Goal: Task Accomplishment & Management: Use online tool/utility

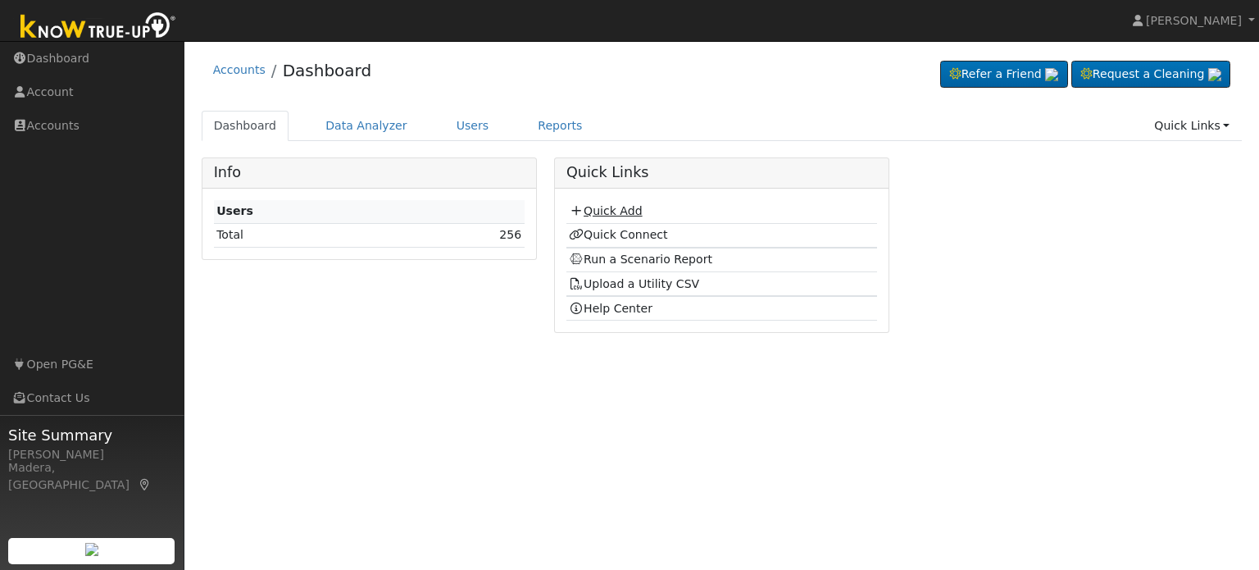
click at [613, 210] on link "Quick Add" at bounding box center [605, 210] width 73 height 13
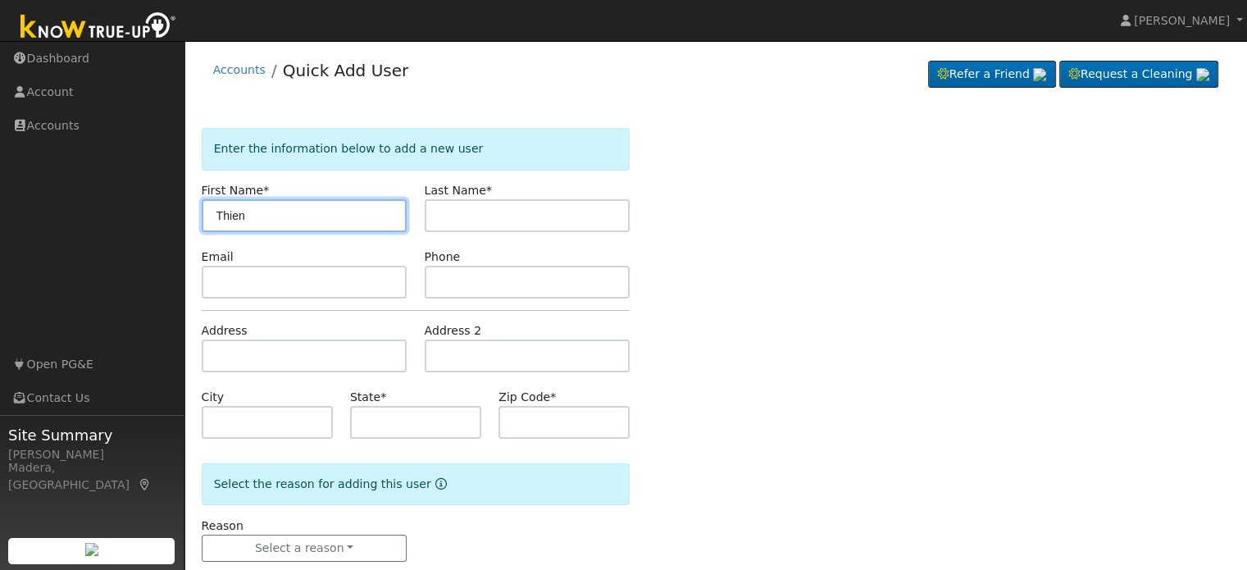
type input "Thien"
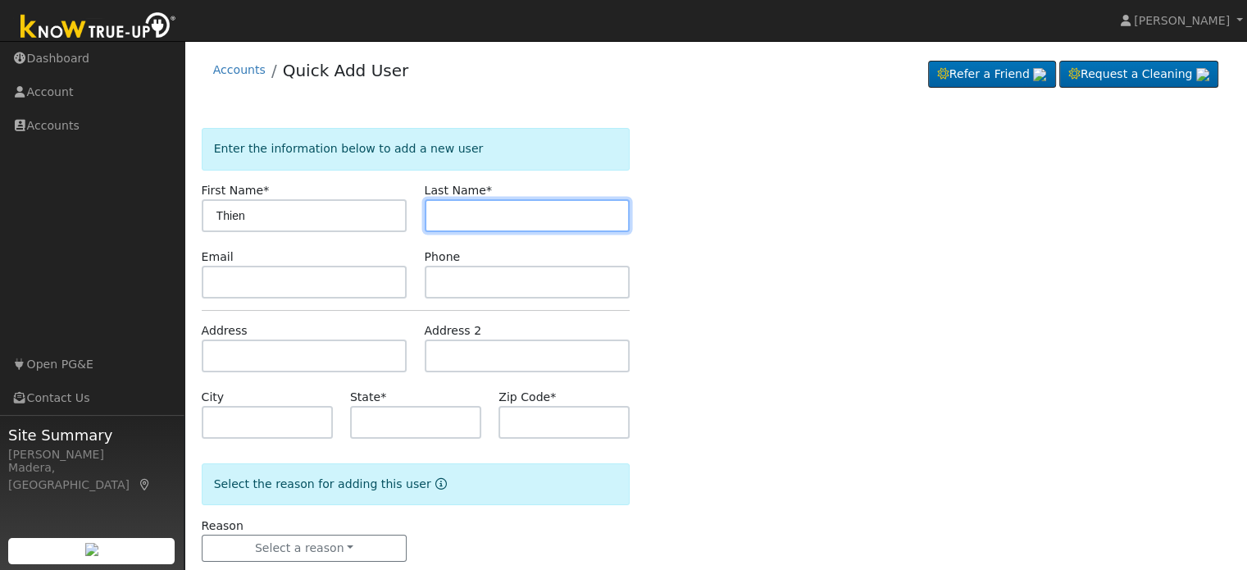
click at [549, 211] on input "text" at bounding box center [528, 215] width 206 height 33
type input "Vo"
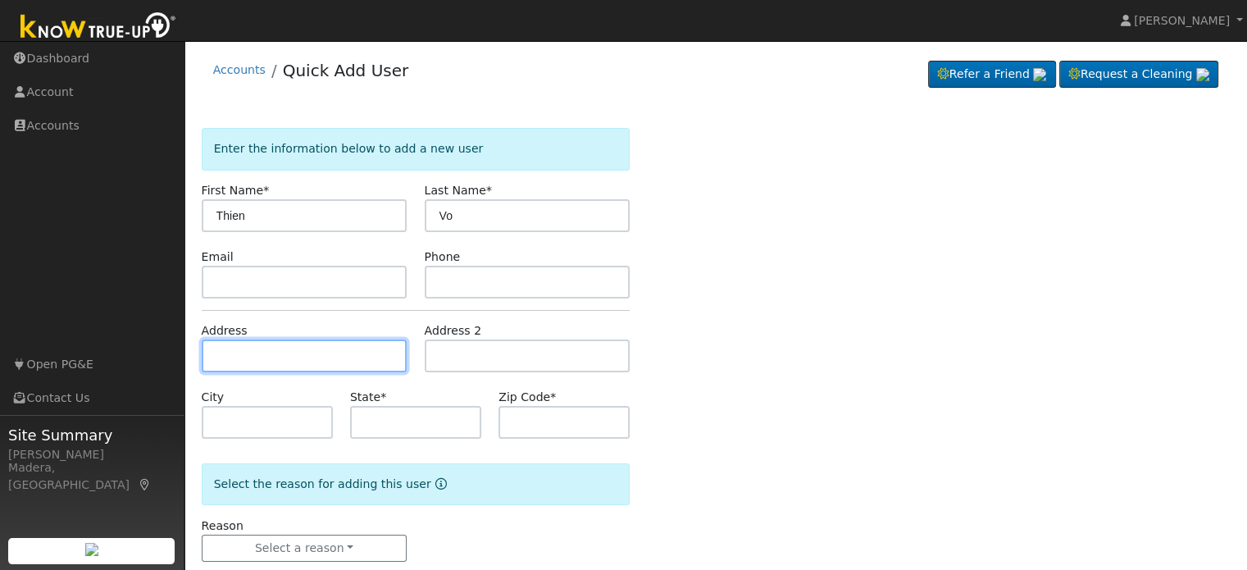
click at [316, 357] on input "text" at bounding box center [305, 355] width 206 height 33
type input "1257 East Le Parc Drive"
type input "Fresno"
type input "CA"
type input "93720"
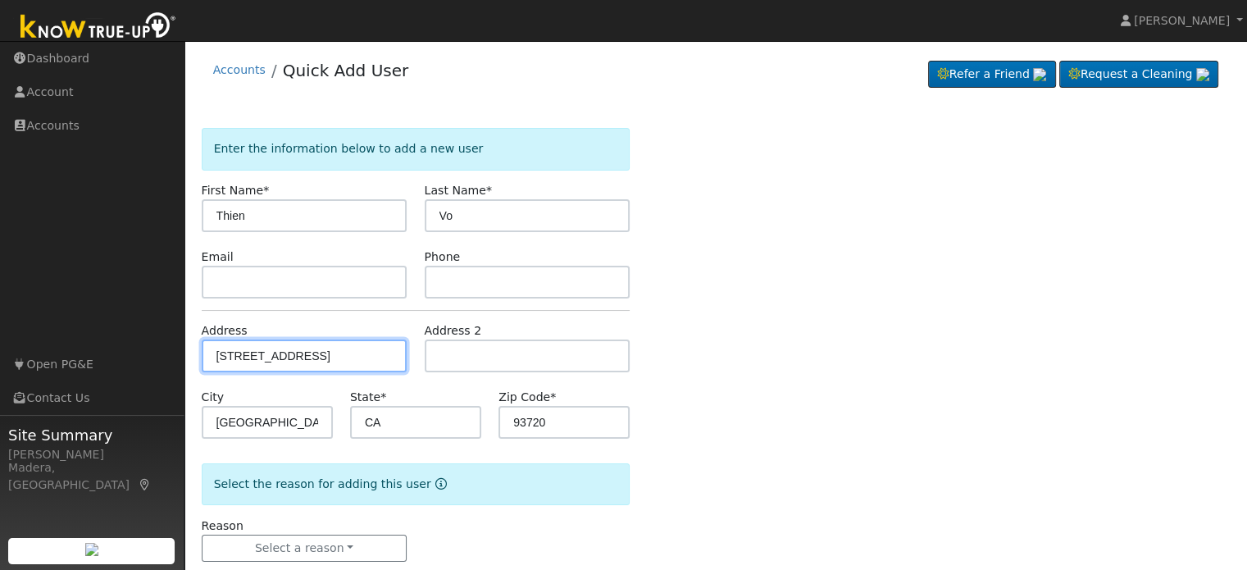
scroll to position [32, 0]
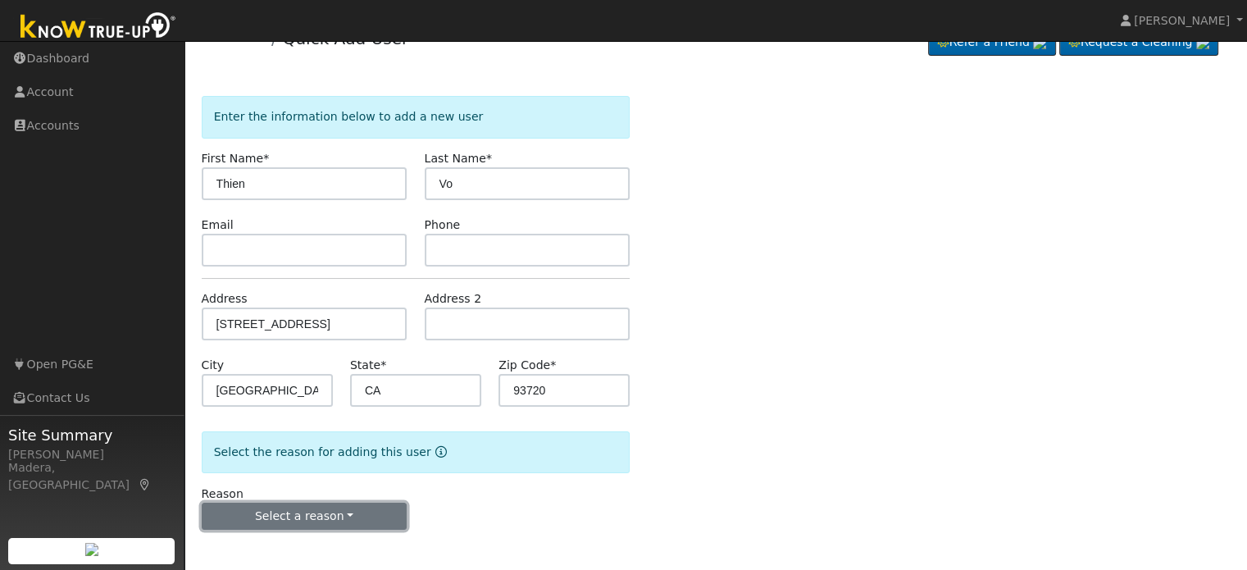
click at [352, 524] on button "Select a reason" at bounding box center [305, 517] width 206 height 28
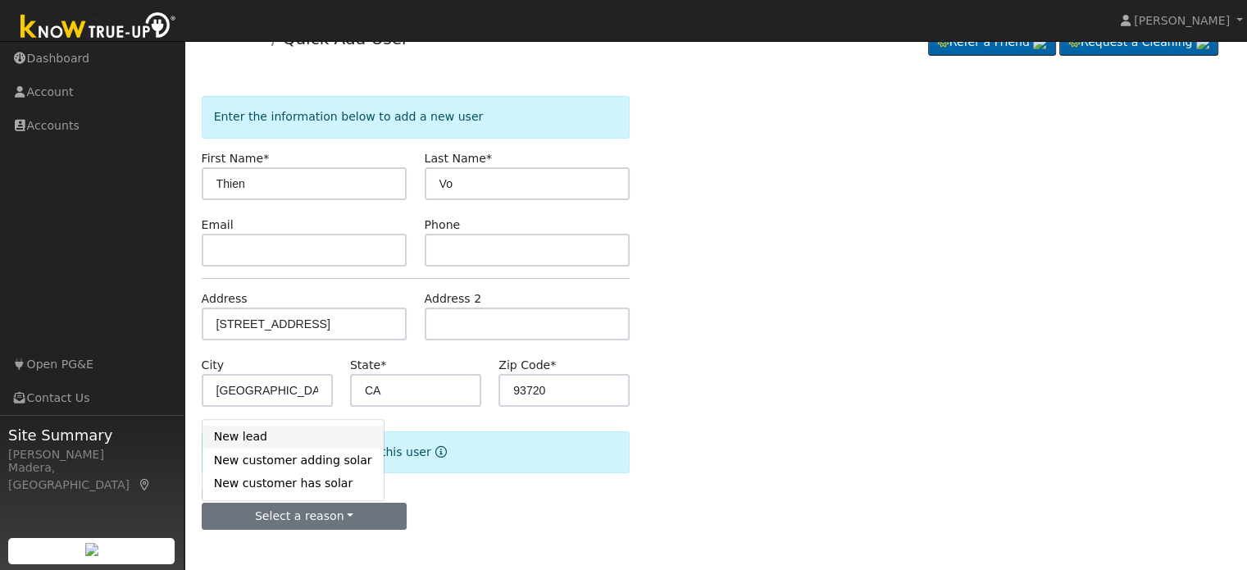
click at [278, 433] on link "New lead" at bounding box center [292, 436] width 181 height 23
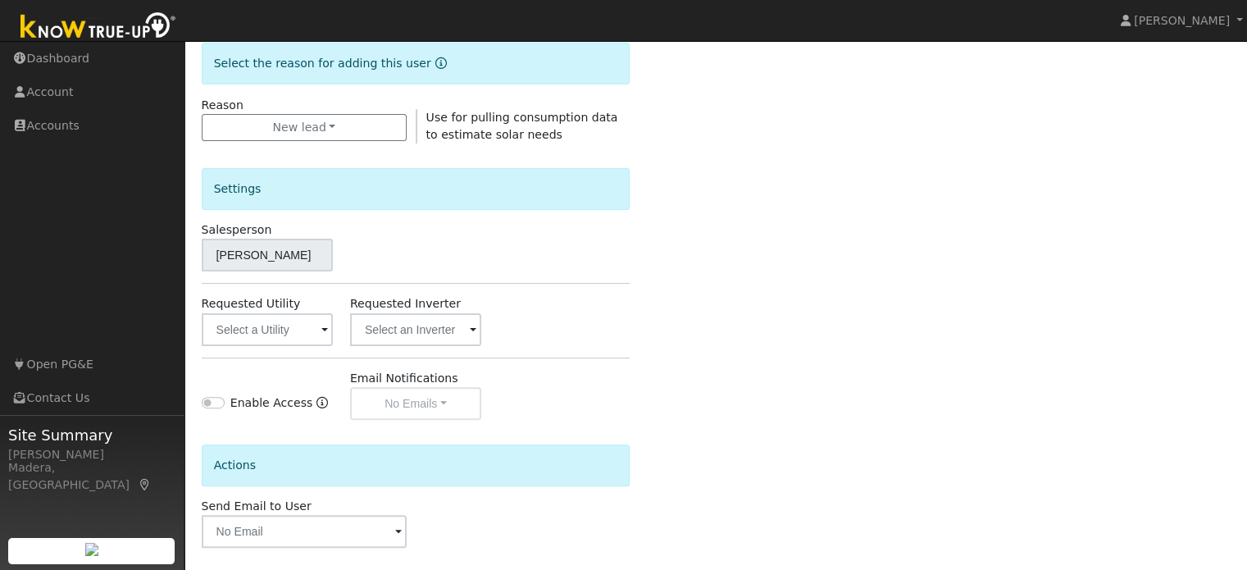
scroll to position [489, 0]
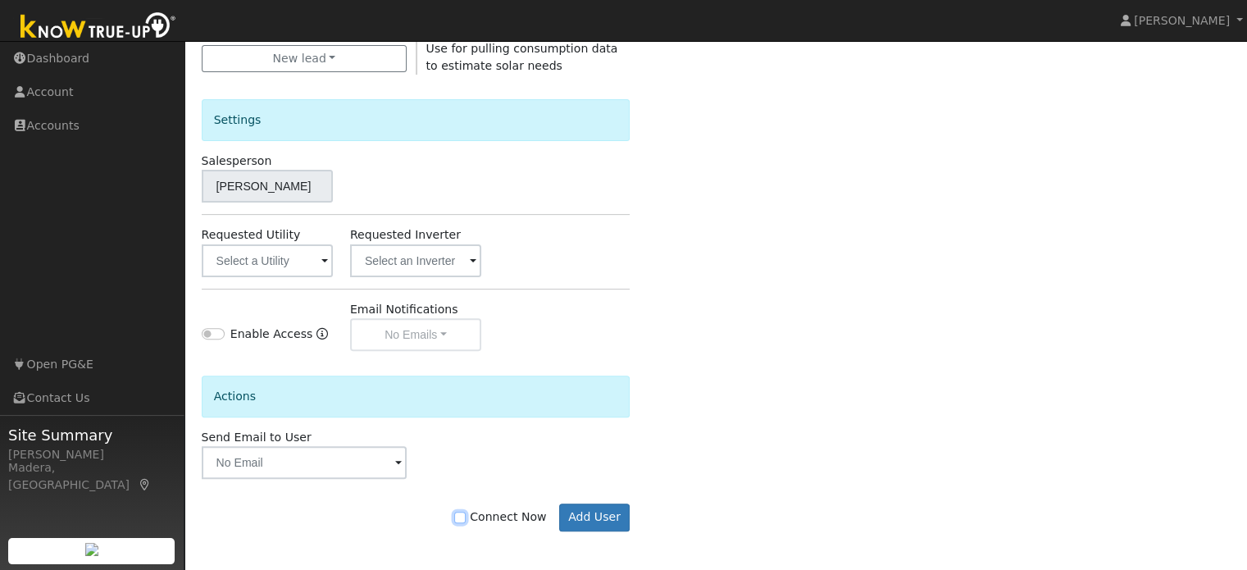
click at [466, 519] on input "Connect Now" at bounding box center [459, 517] width 11 height 11
checkbox input "true"
click at [586, 518] on button "Add User" at bounding box center [594, 517] width 71 height 28
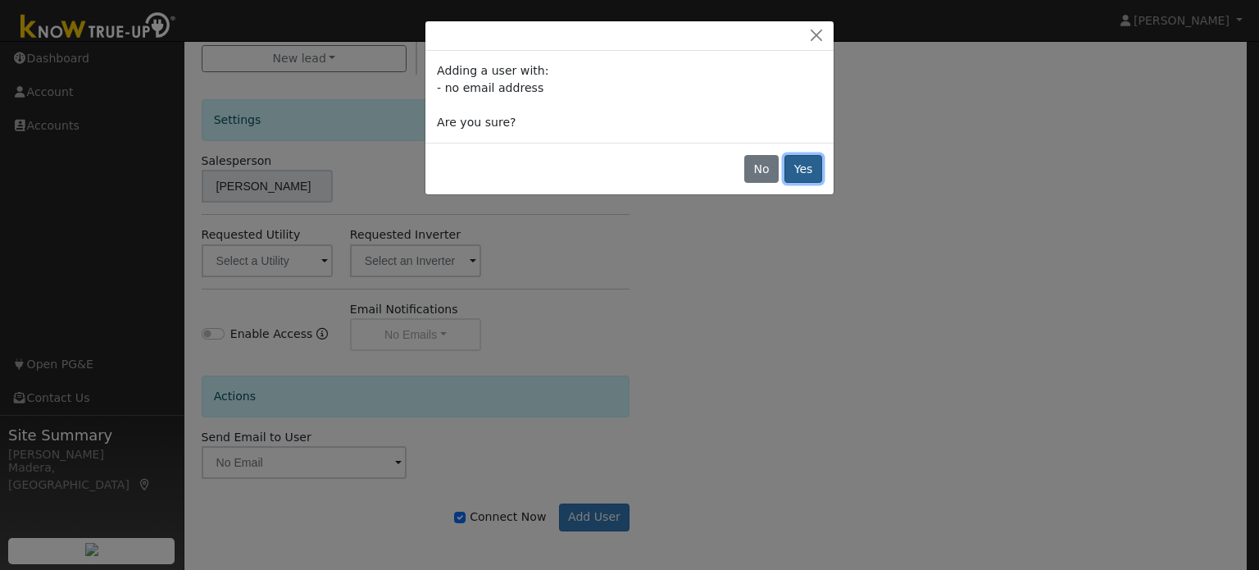
click at [806, 175] on button "Yes" at bounding box center [804, 169] width 38 height 28
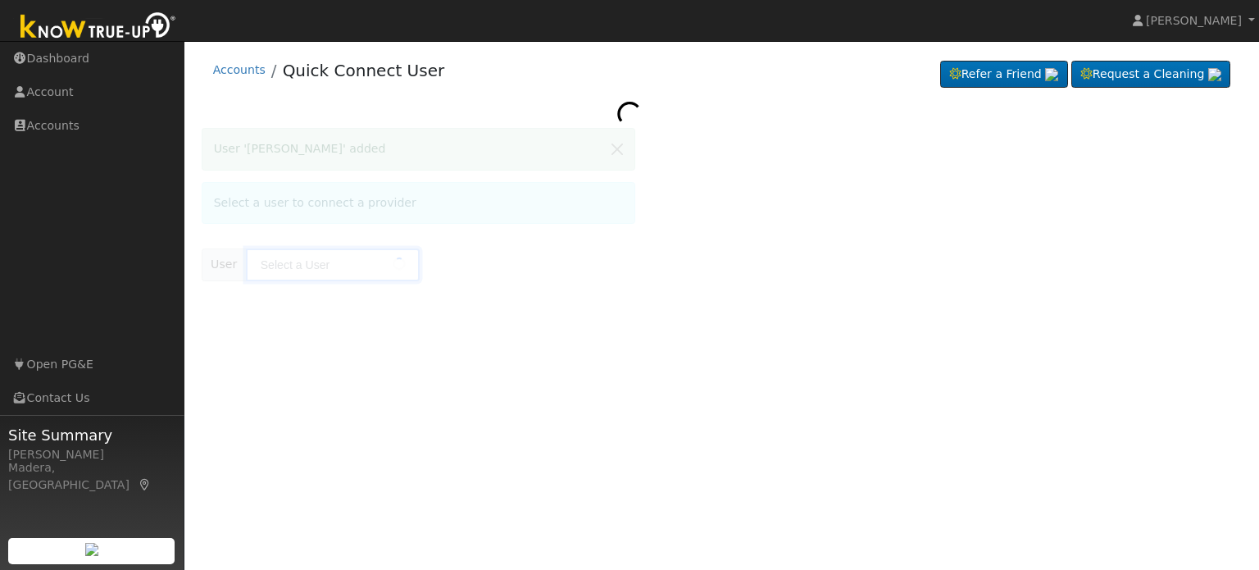
type input "Thien Vo"
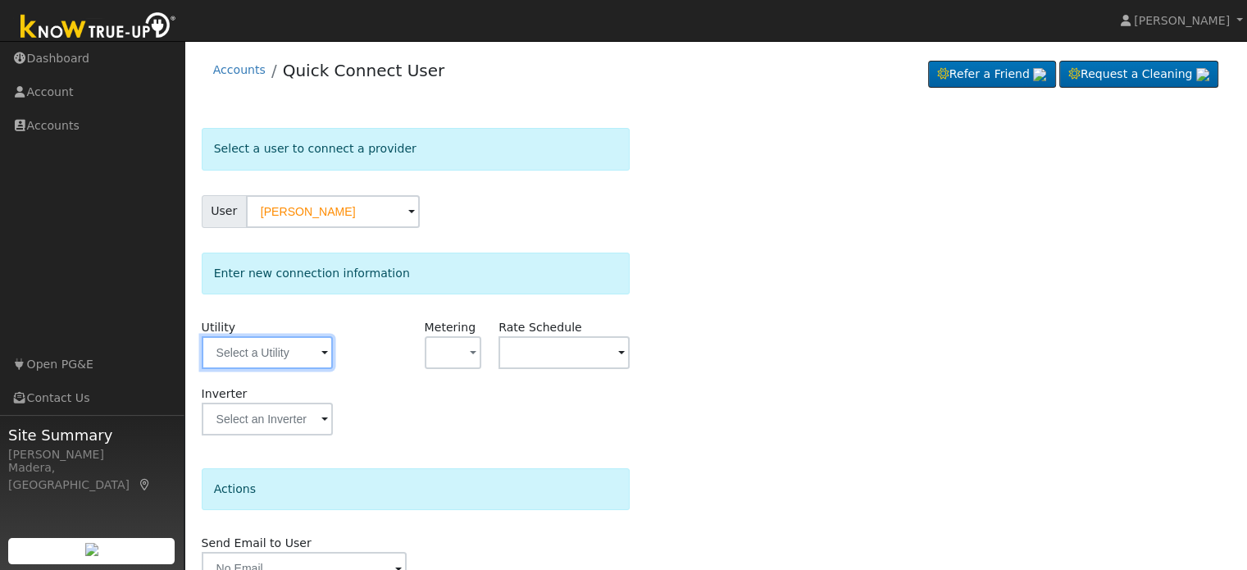
click at [276, 359] on input "text" at bounding box center [267, 352] width 131 height 33
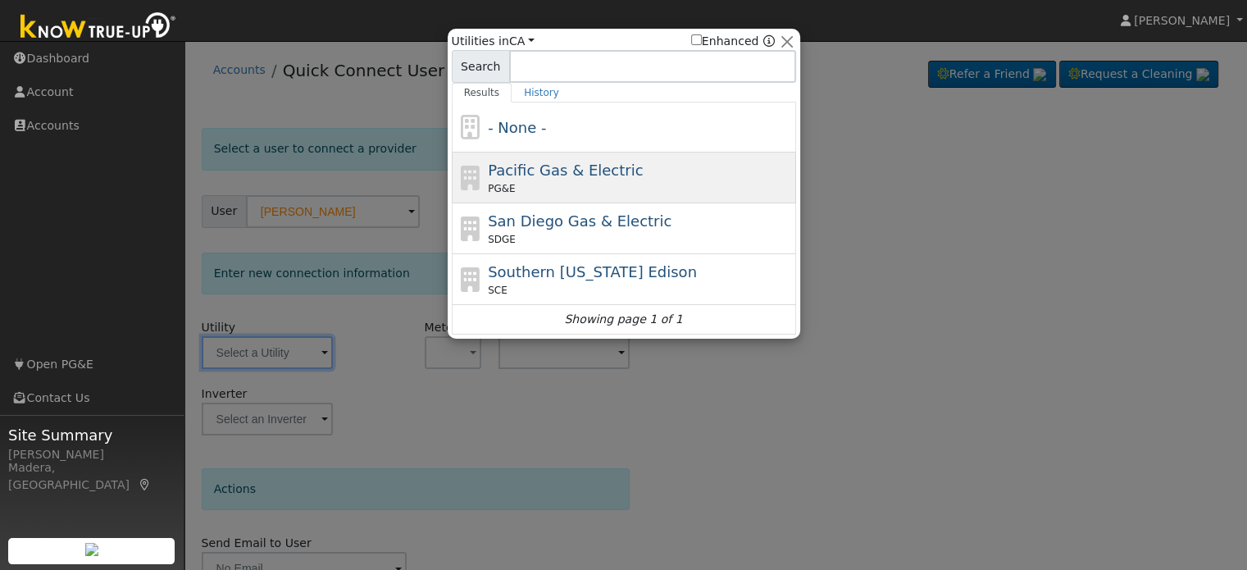
click at [557, 166] on span "Pacific Gas & Electric" at bounding box center [565, 169] width 155 height 17
type input "PG&E"
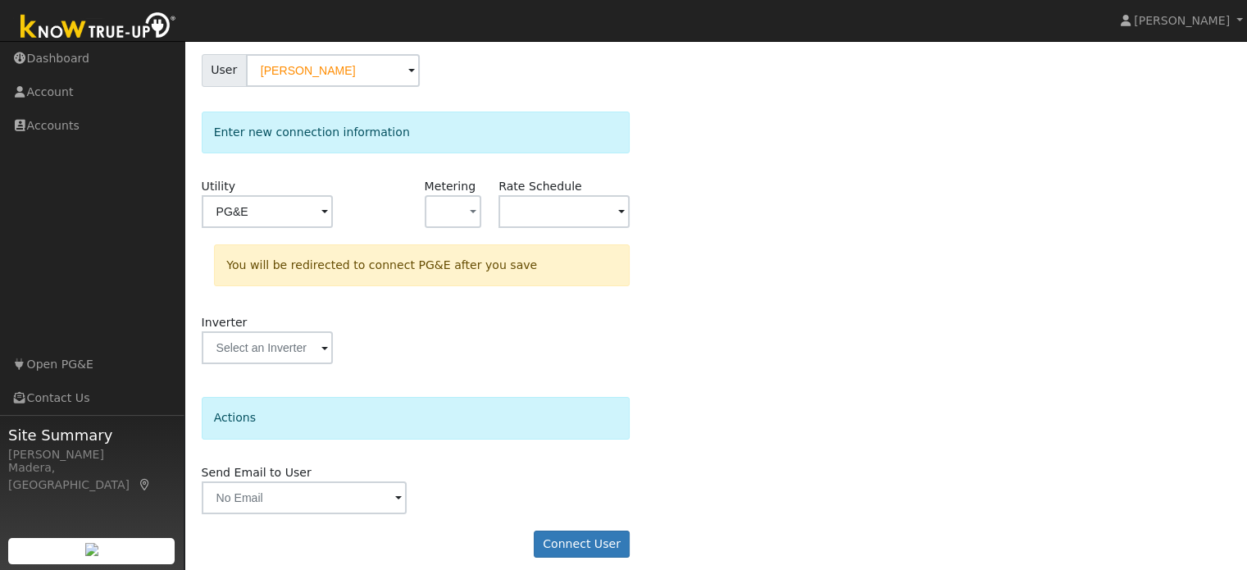
scroll to position [152, 0]
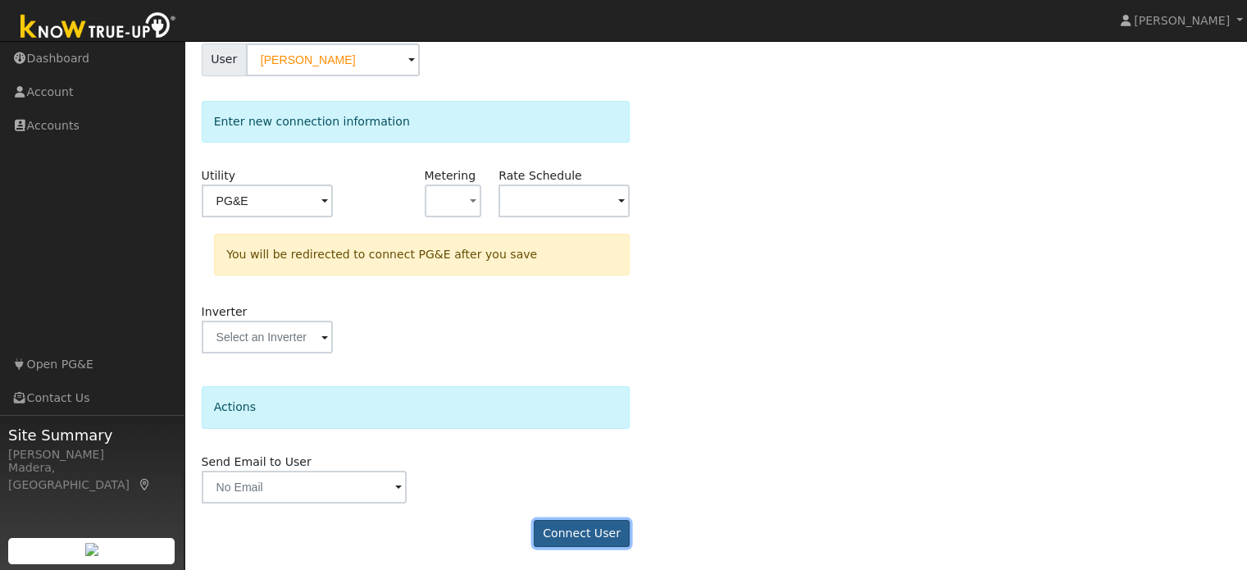
click at [582, 525] on button "Connect User" at bounding box center [582, 534] width 97 height 28
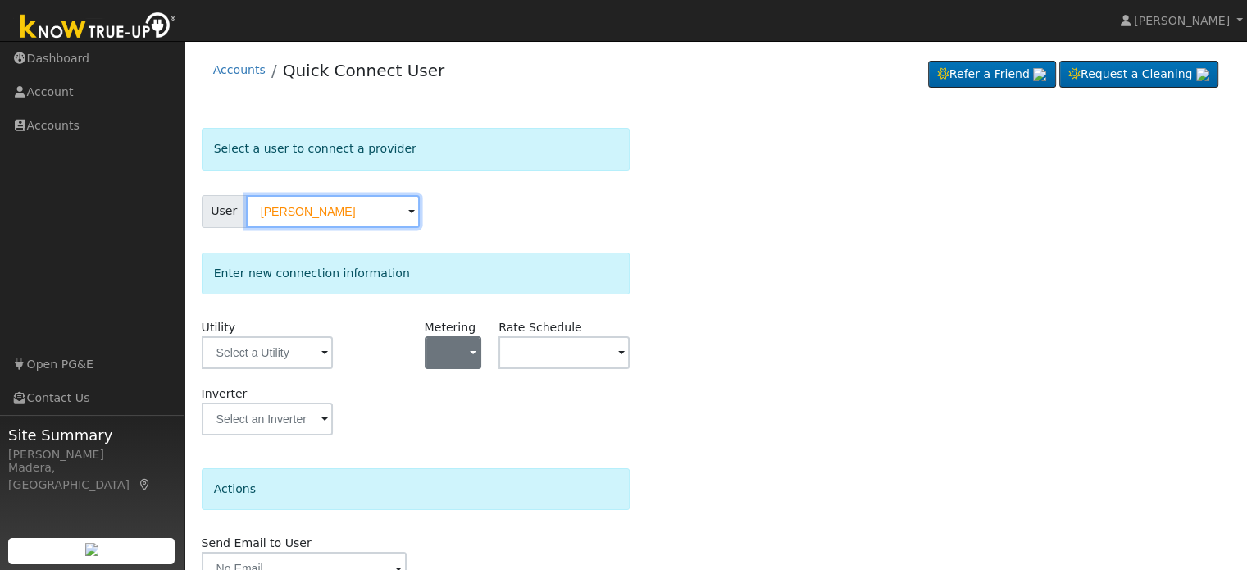
scroll to position [39, 0]
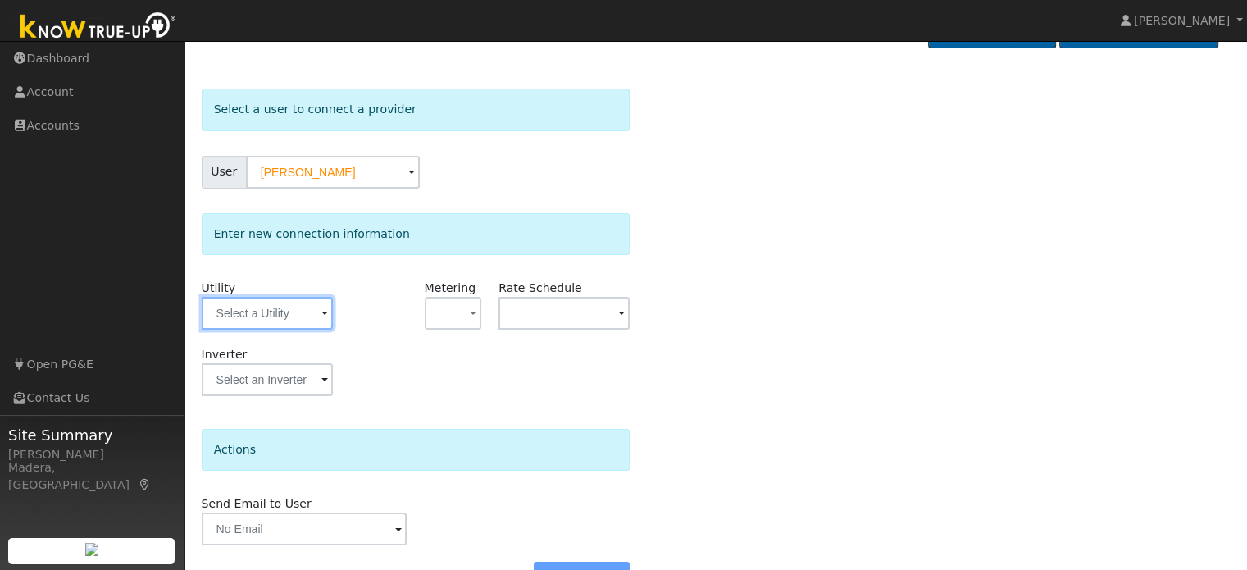
click at [261, 308] on input "text" at bounding box center [267, 313] width 131 height 33
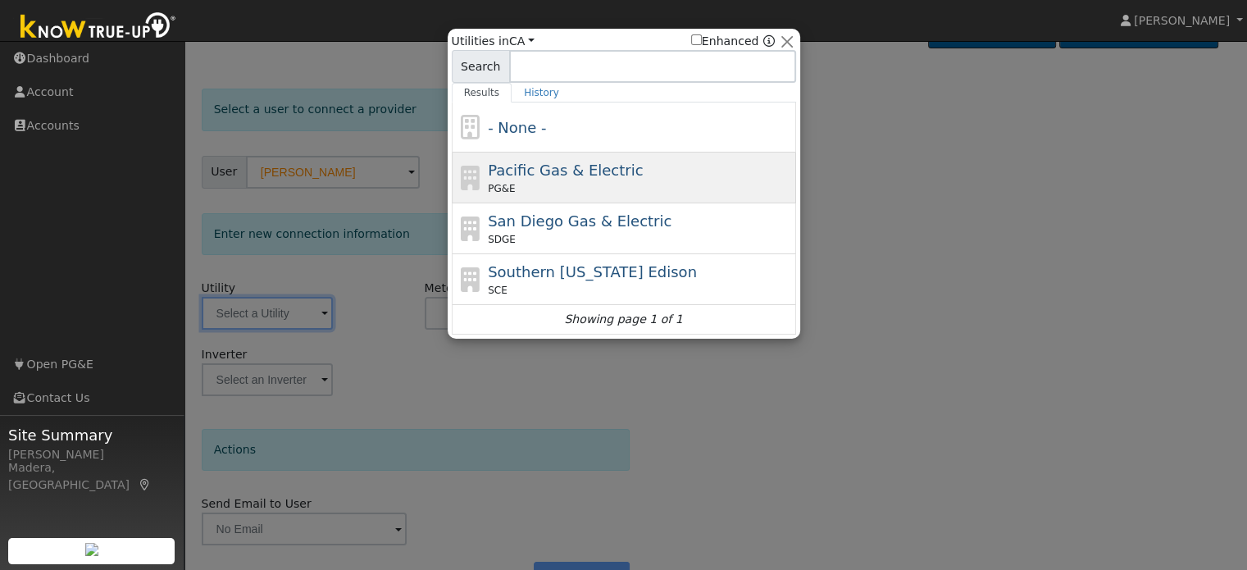
click at [551, 185] on div "PG&E" at bounding box center [640, 188] width 304 height 15
type input "PG&E"
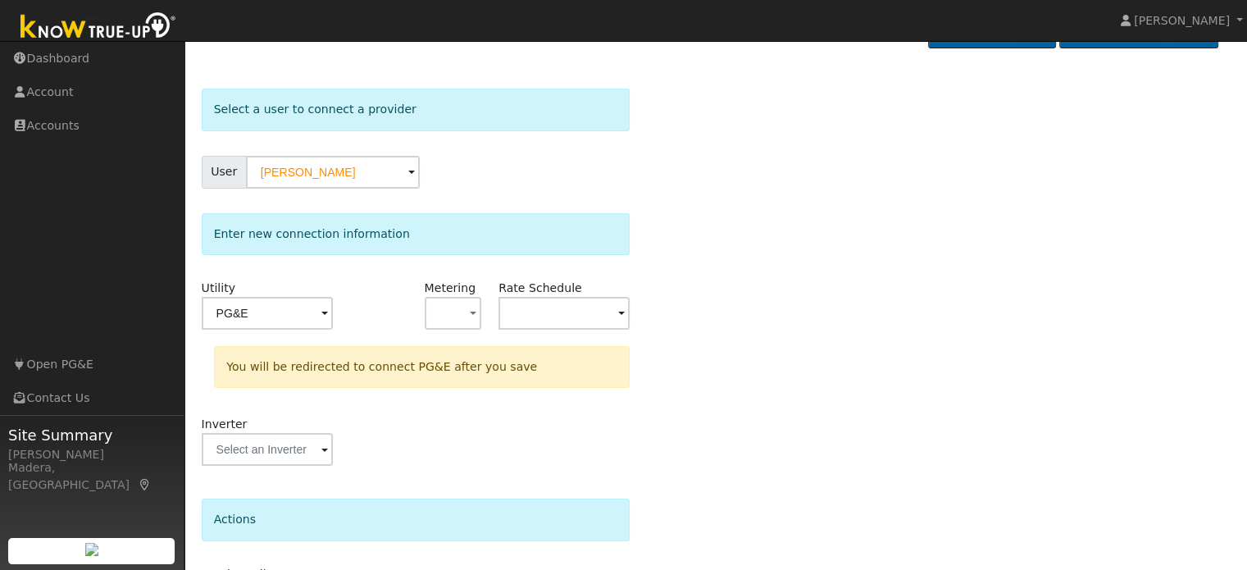
click at [496, 445] on div "Inverter" at bounding box center [416, 449] width 446 height 66
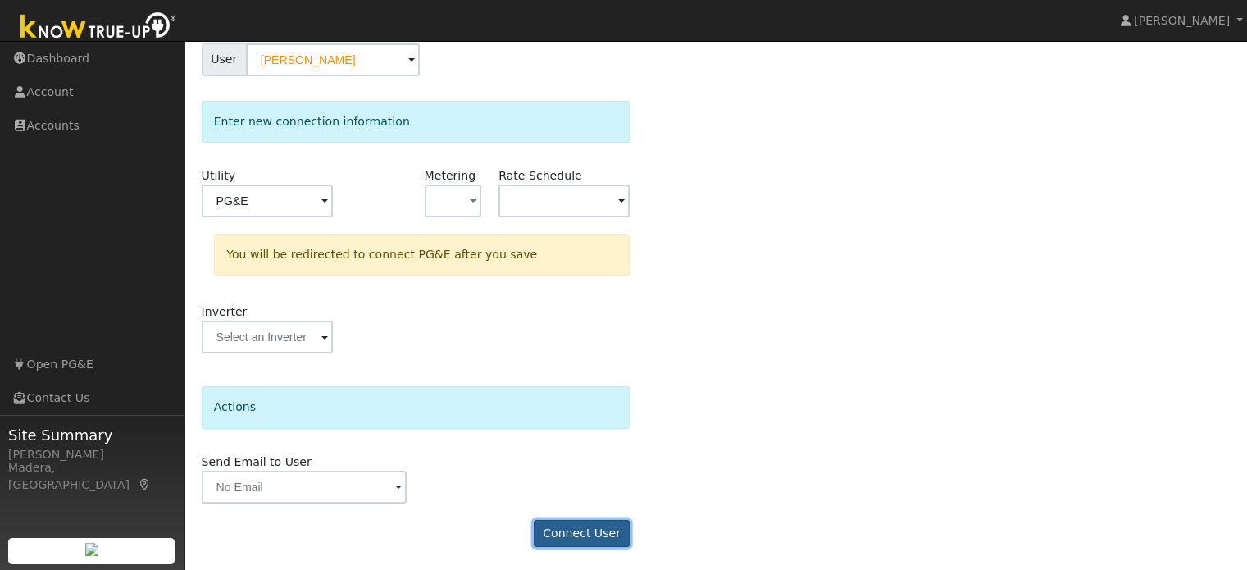
click at [564, 537] on button "Connect User" at bounding box center [582, 534] width 97 height 28
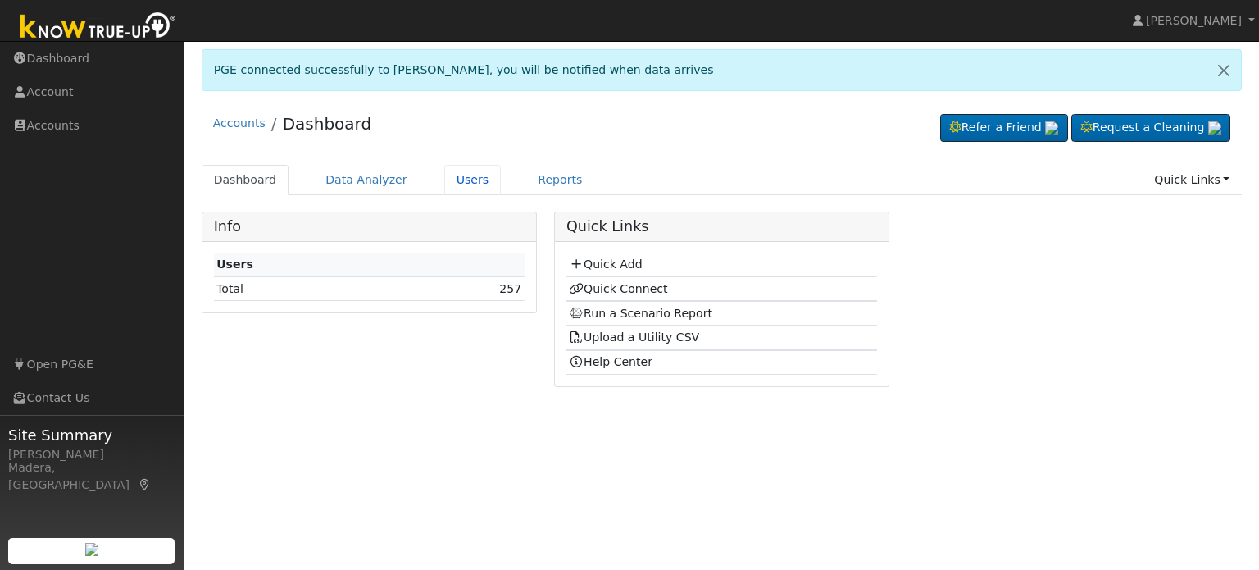
click at [444, 180] on link "Users" at bounding box center [472, 180] width 57 height 30
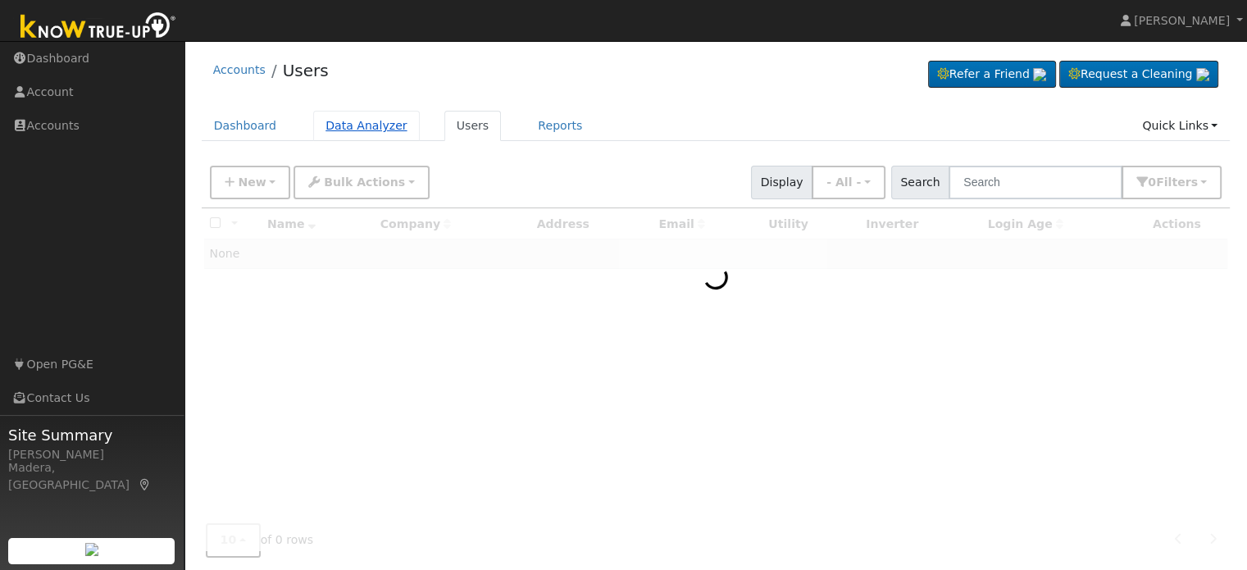
click at [348, 127] on link "Data Analyzer" at bounding box center [366, 126] width 107 height 30
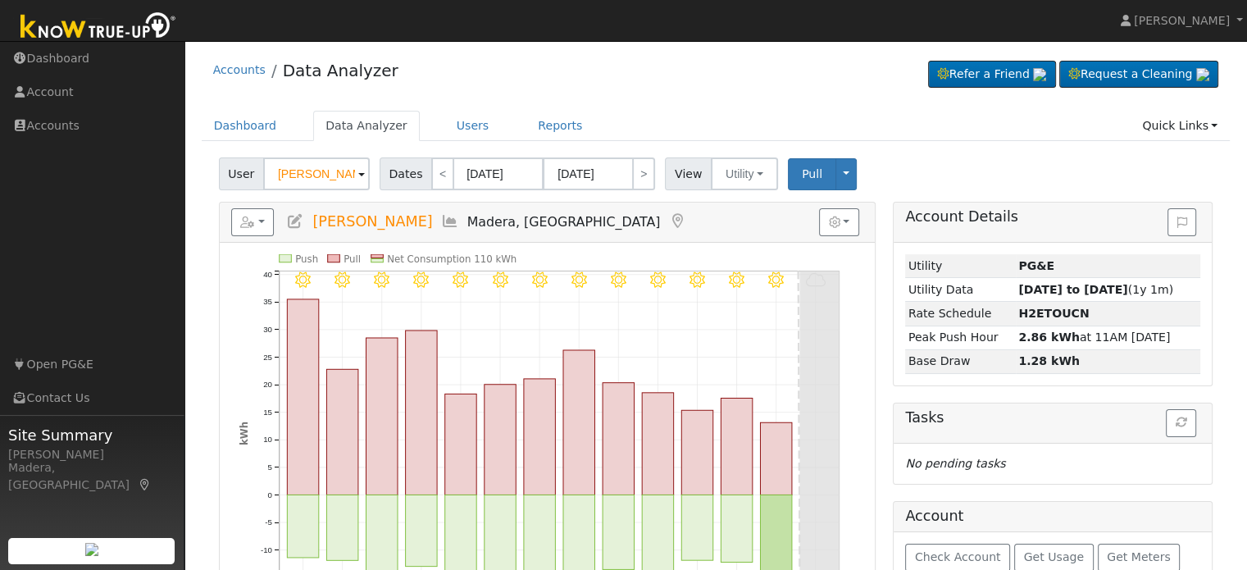
click at [327, 180] on input "Derek Chase" at bounding box center [316, 173] width 107 height 33
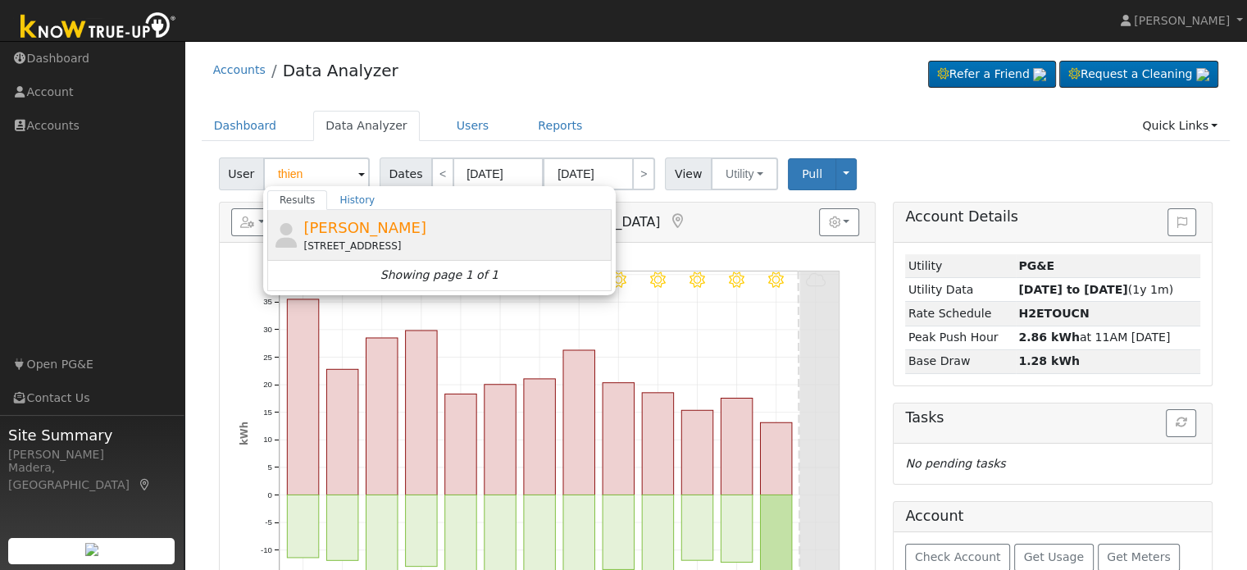
click at [365, 239] on div "[STREET_ADDRESS]" at bounding box center [455, 246] width 304 height 15
type input "[PERSON_NAME]"
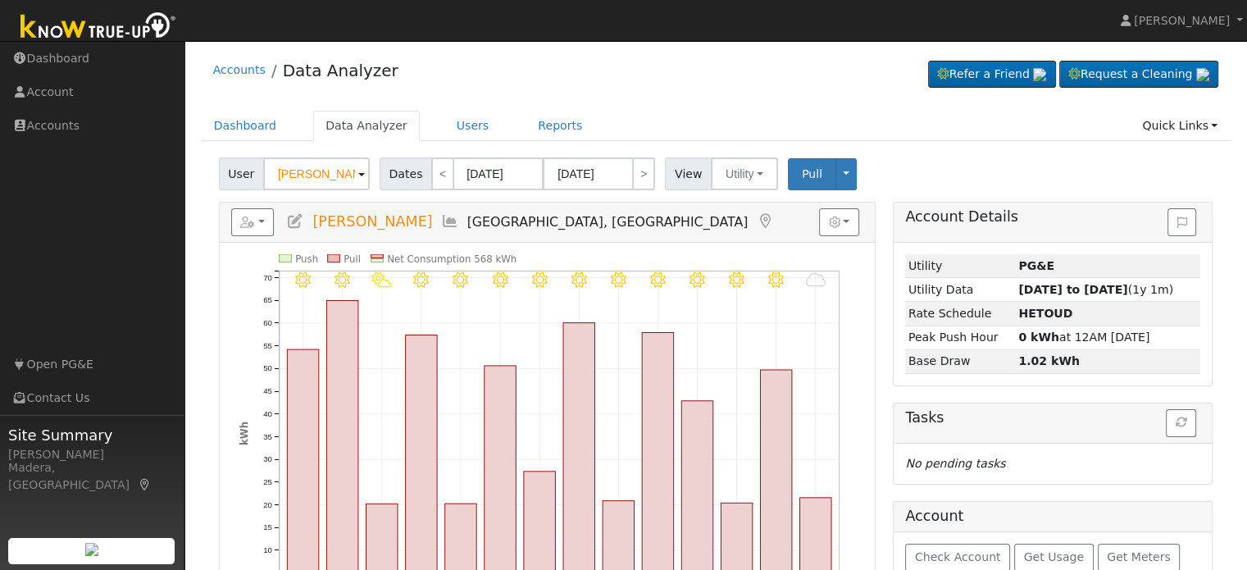
scroll to position [89, 0]
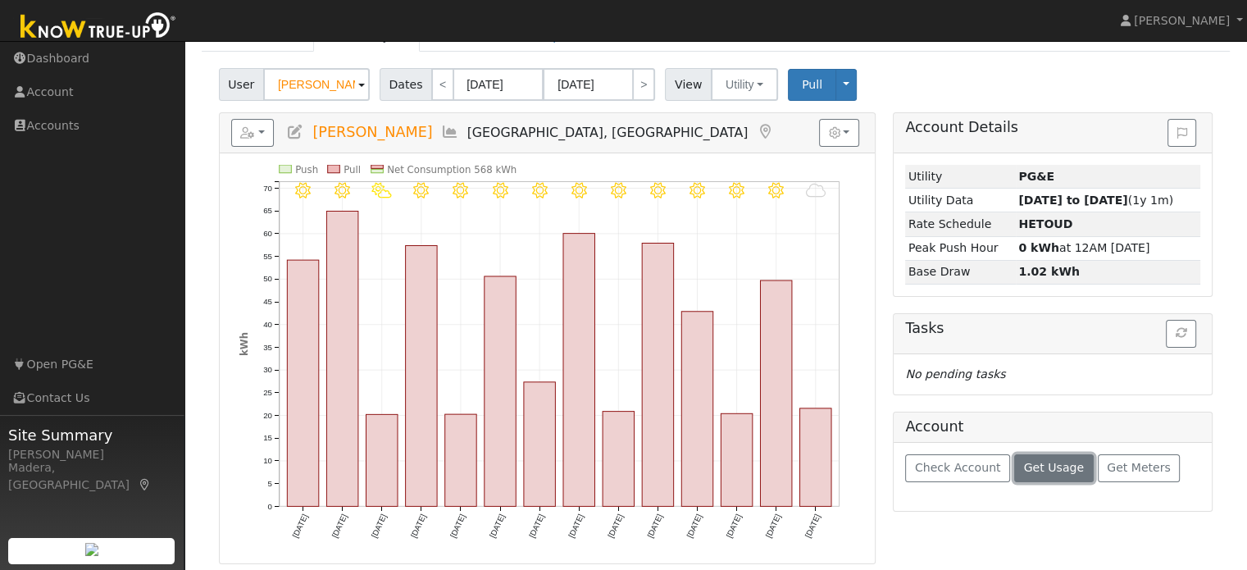
click at [1040, 461] on span "Get Usage" at bounding box center [1054, 467] width 60 height 13
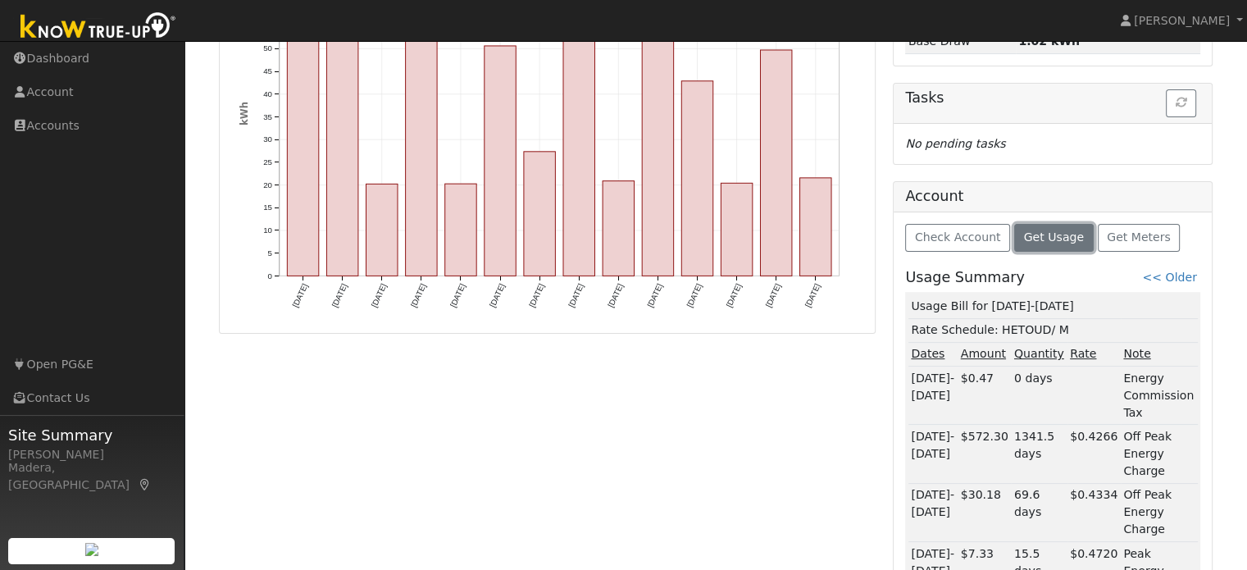
scroll to position [441, 0]
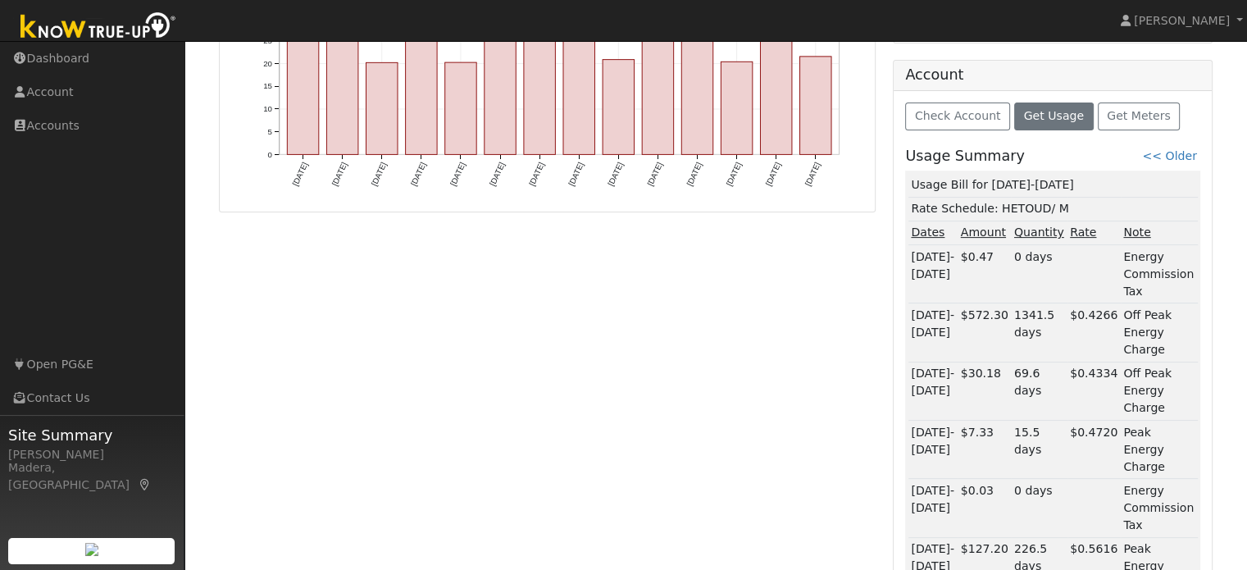
click at [675, 408] on div "Reports Scenario Health Check Energy Audit Account Timeline User Audit Trail In…" at bounding box center [547, 199] width 675 height 876
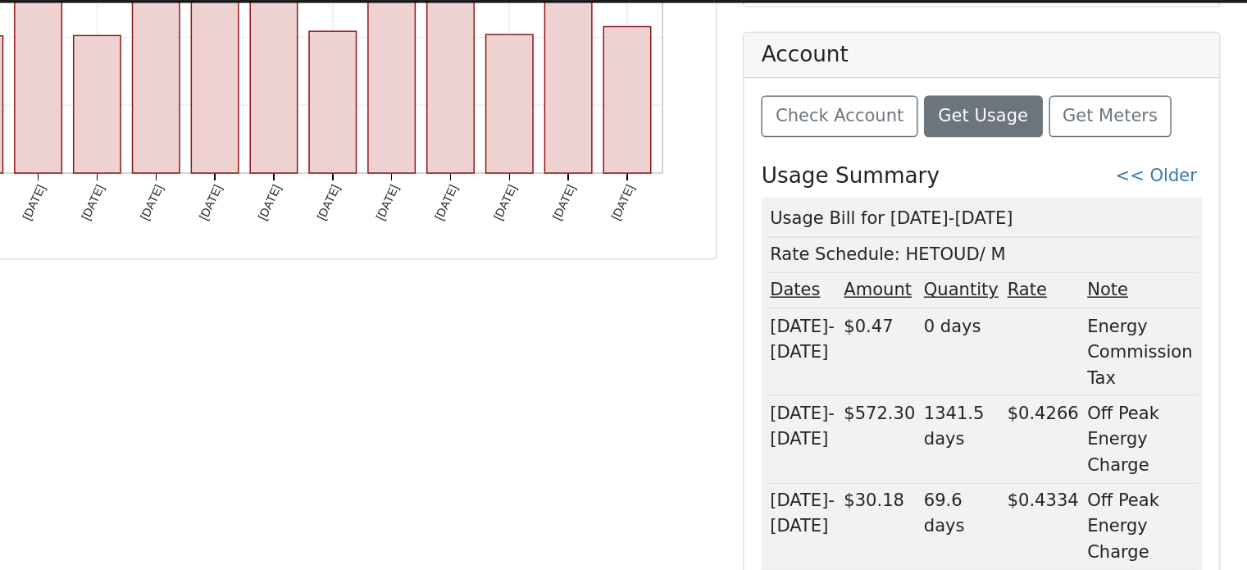
scroll to position [439, 0]
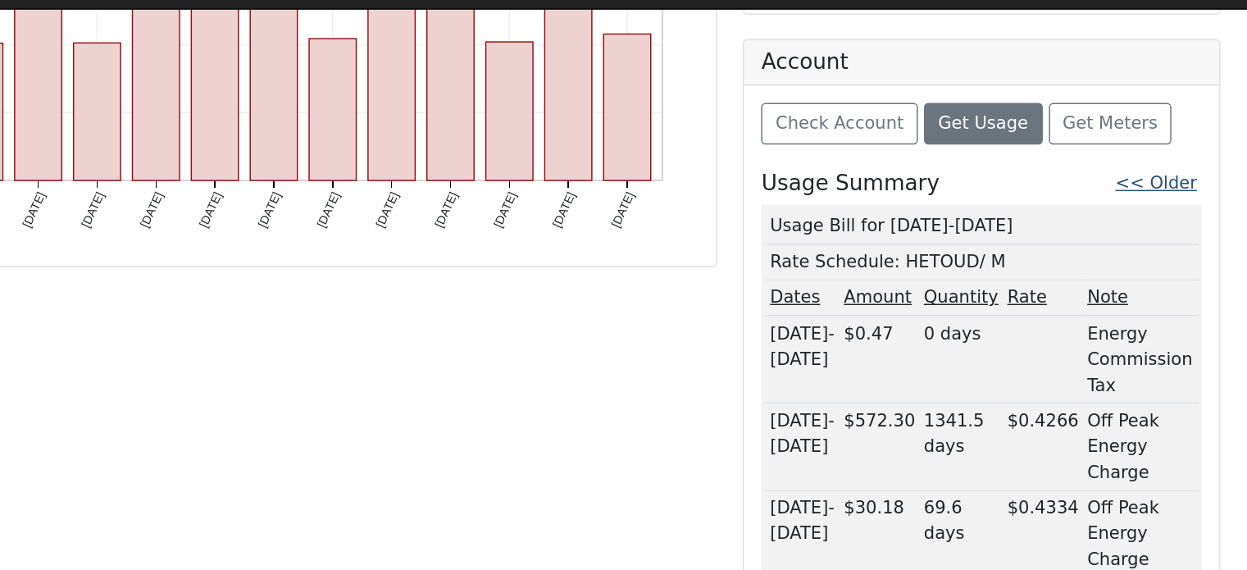
click at [1173, 152] on link "<< Older" at bounding box center [1169, 157] width 54 height 13
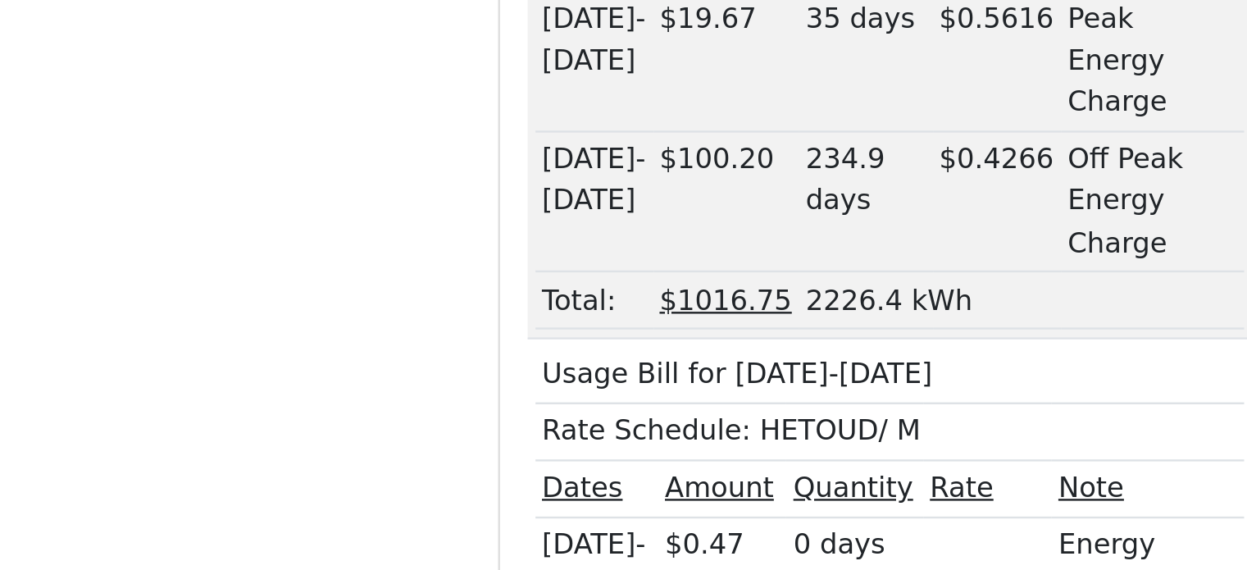
scroll to position [605, 0]
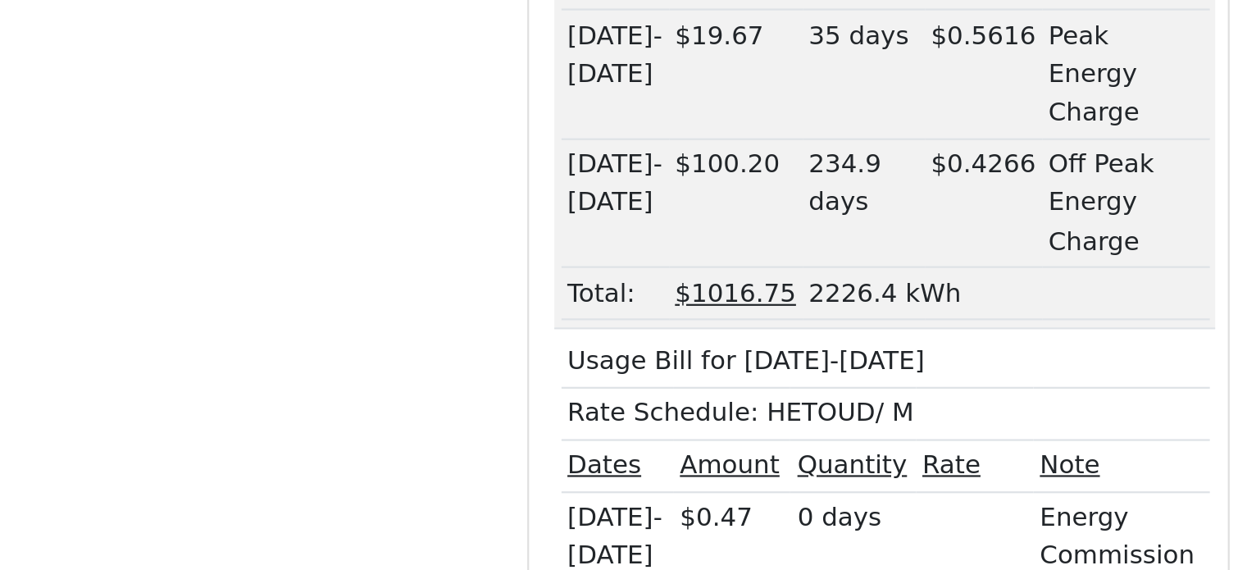
click at [846, 453] on div "Reports Scenario Health Check Energy Audit Account Timeline User Audit Trail In…" at bounding box center [547, 244] width 675 height 1294
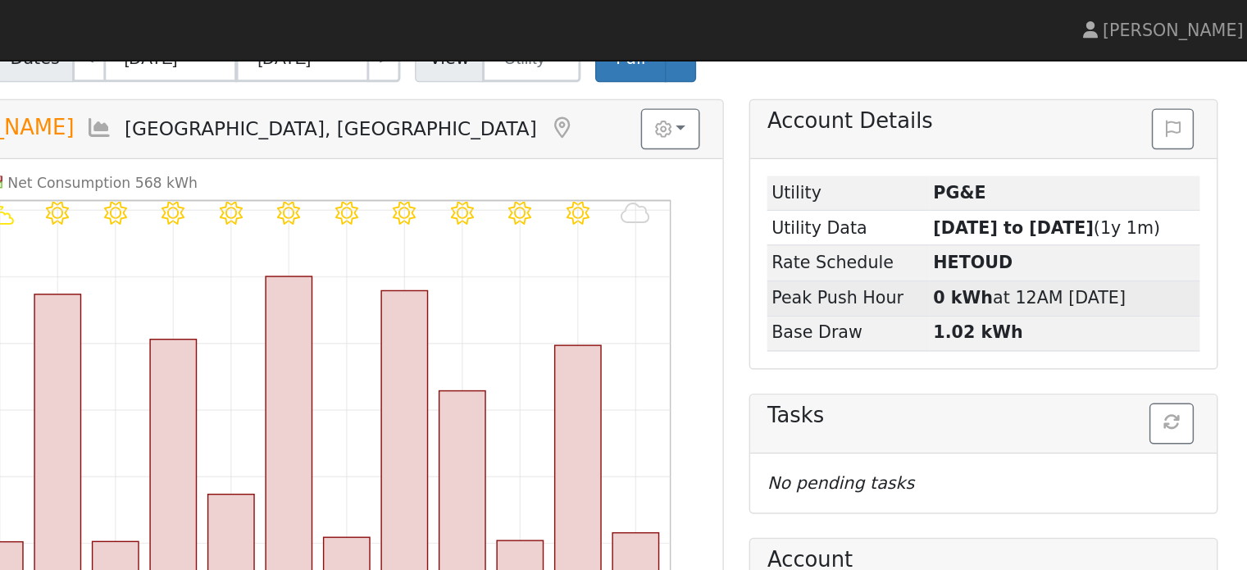
scroll to position [0, 0]
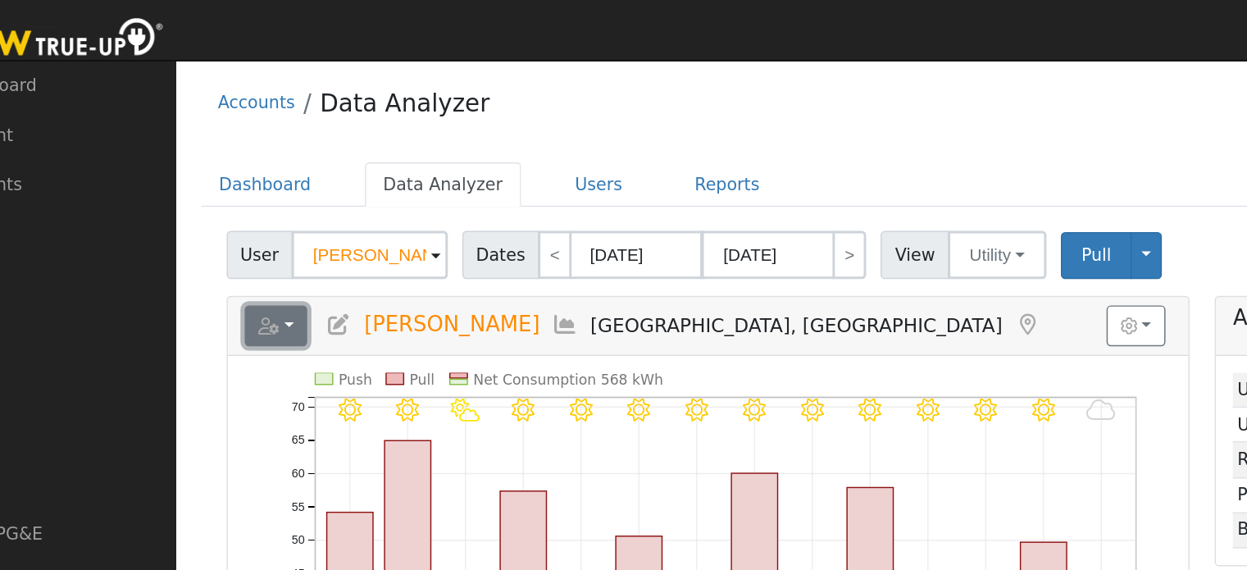
click at [247, 225] on icon "button" at bounding box center [247, 221] width 15 height 11
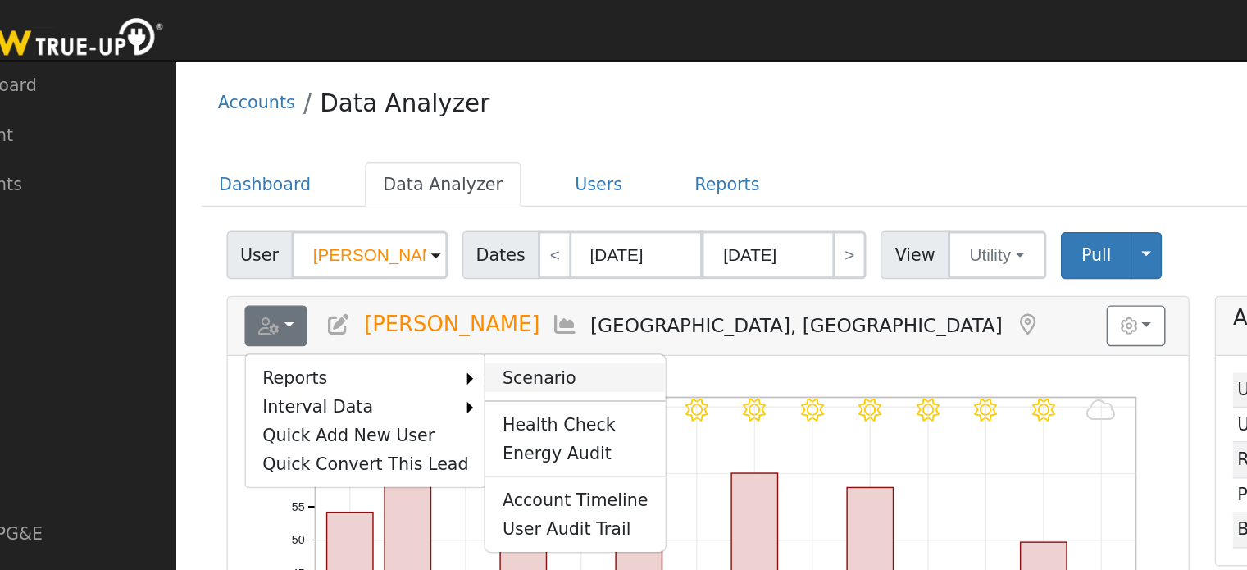
click at [403, 257] on link "Scenario" at bounding box center [456, 258] width 122 height 20
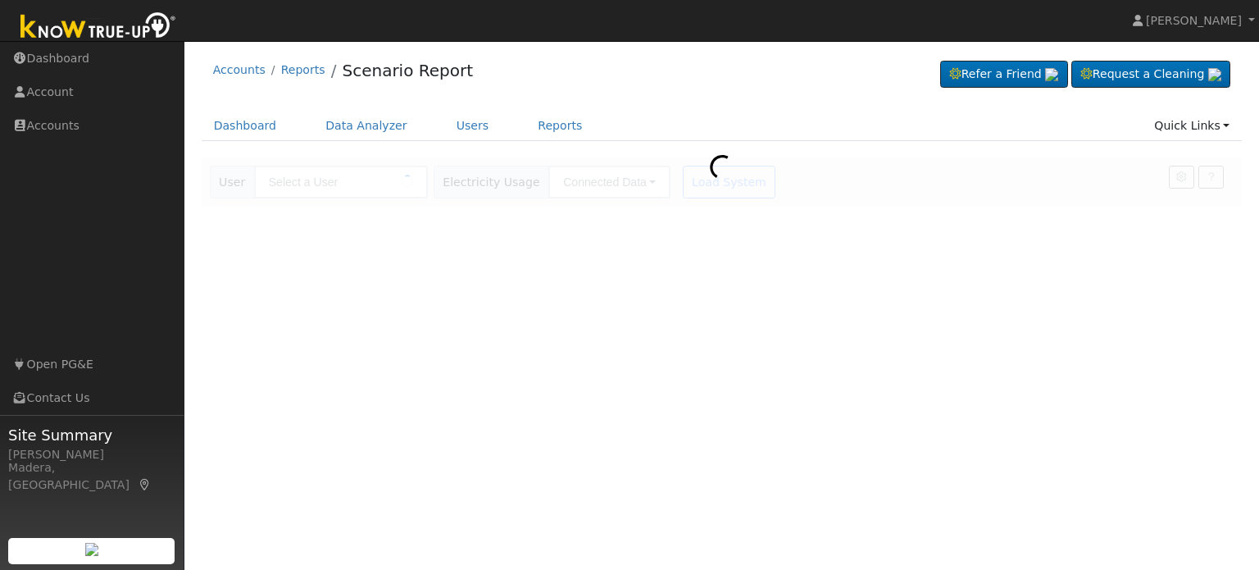
type input "[PERSON_NAME]"
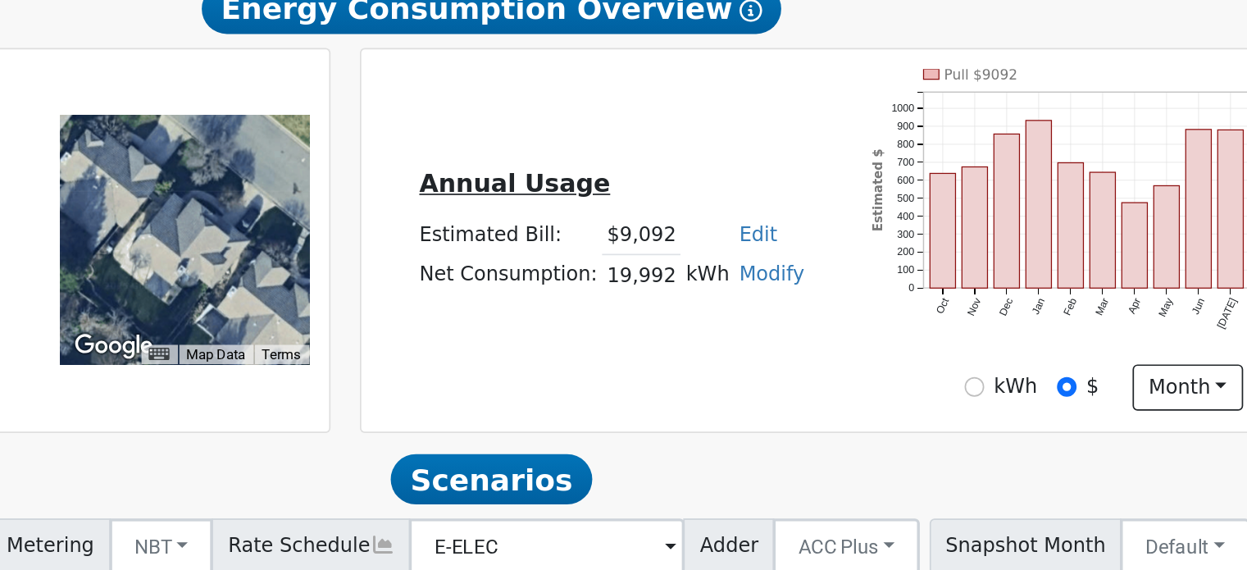
scroll to position [143, 0]
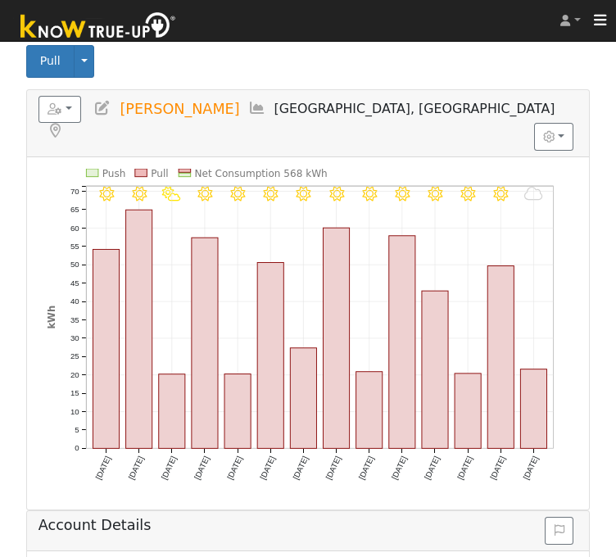
scroll to position [539, 0]
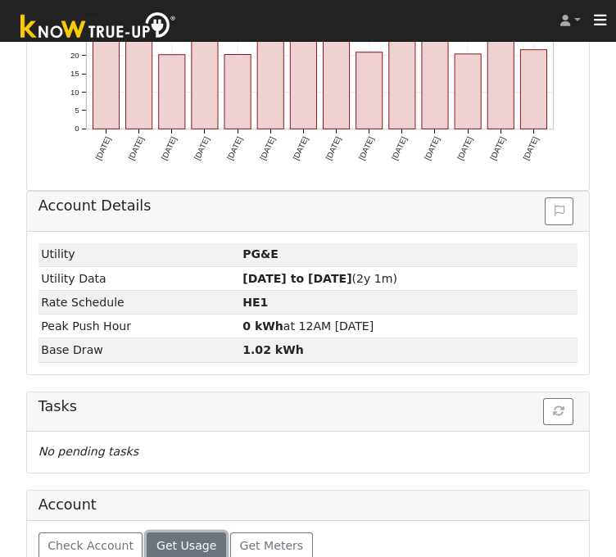
click at [183, 539] on span "Get Usage" at bounding box center [187, 545] width 60 height 13
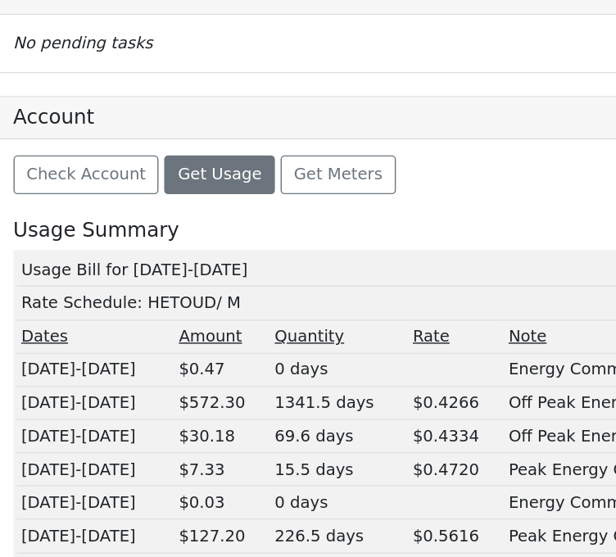
scroll to position [804, 0]
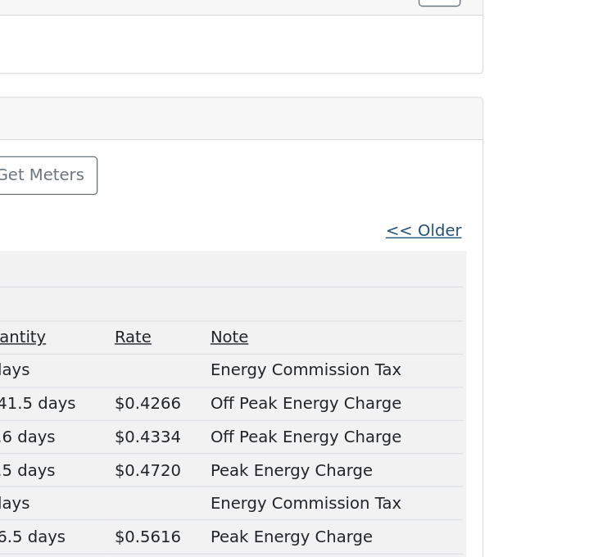
click at [499, 315] on link "<< Older" at bounding box center [481, 321] width 54 height 13
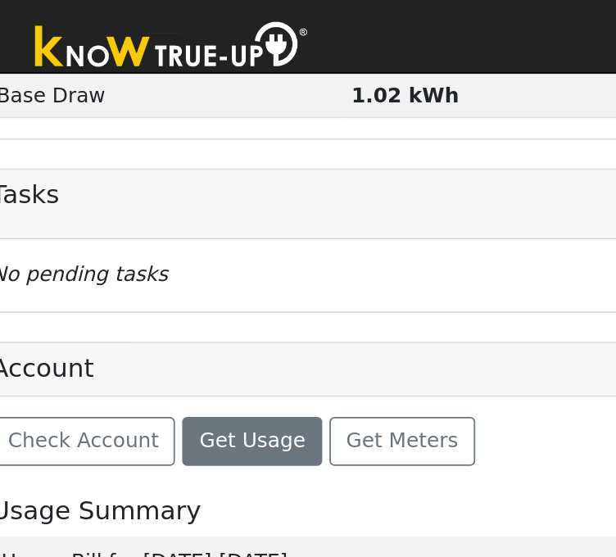
scroll to position [835, 43]
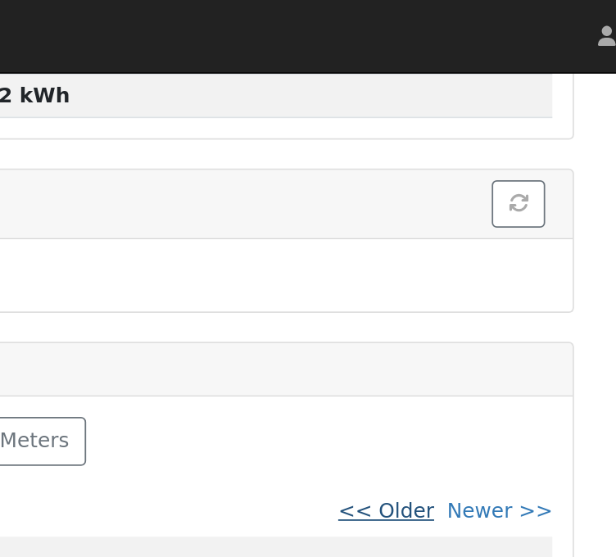
click at [465, 284] on link "<< Older" at bounding box center [441, 290] width 54 height 13
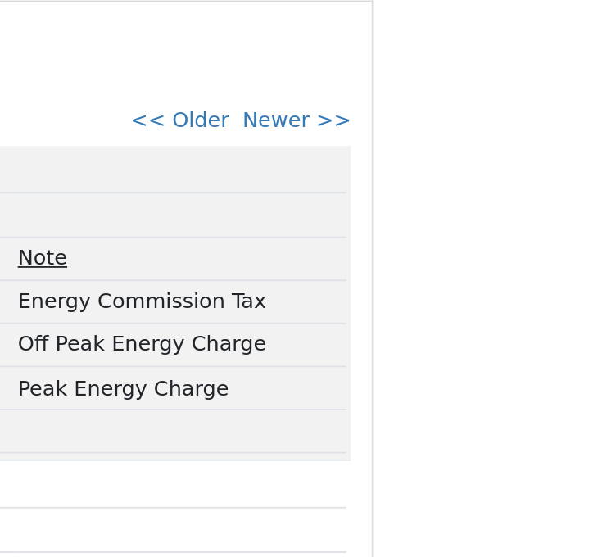
scroll to position [898, 112]
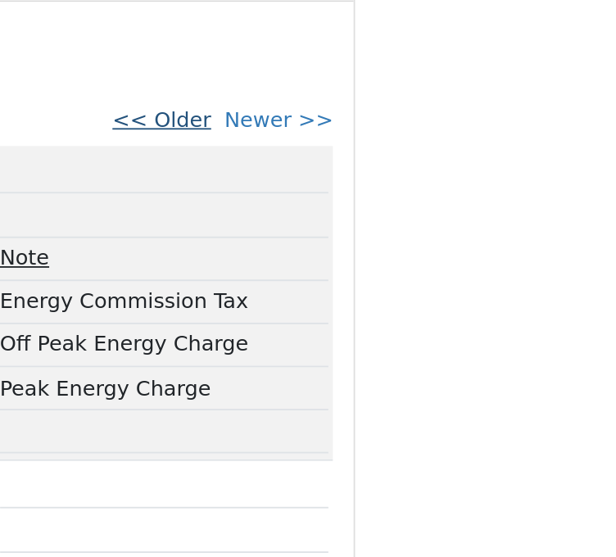
click at [389, 221] on link "<< Older" at bounding box center [371, 227] width 54 height 13
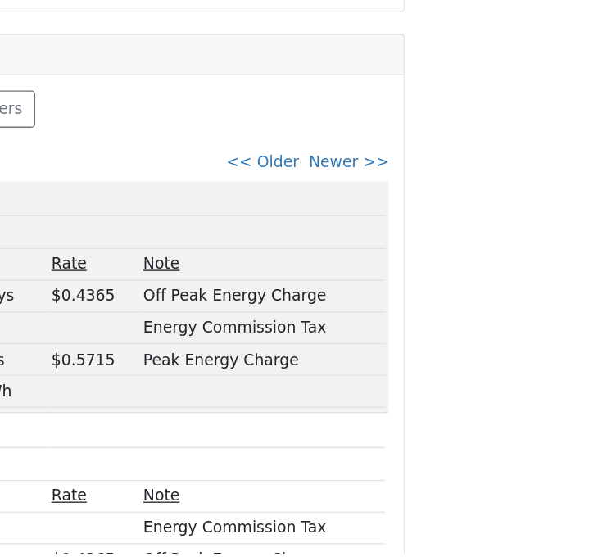
scroll to position [862, 134]
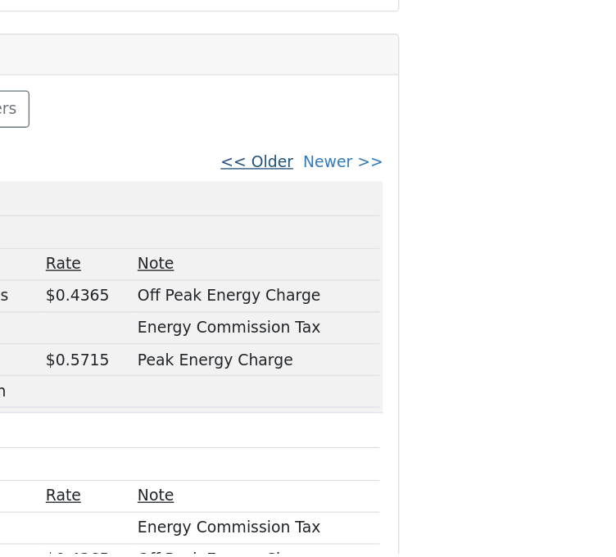
click at [376, 257] on link "<< Older" at bounding box center [350, 263] width 54 height 13
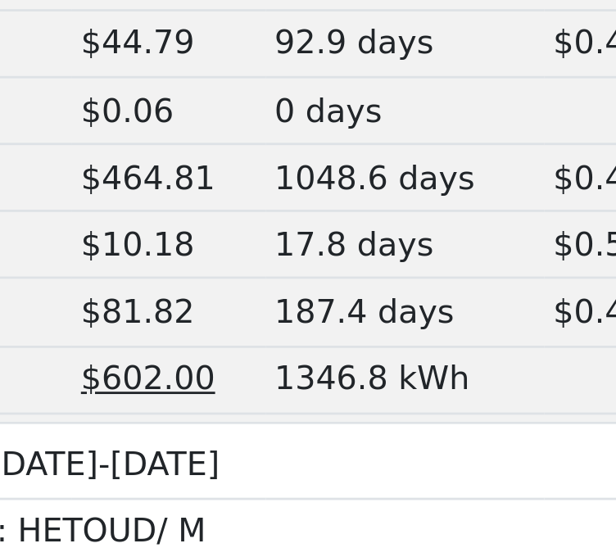
scroll to position [907, 39]
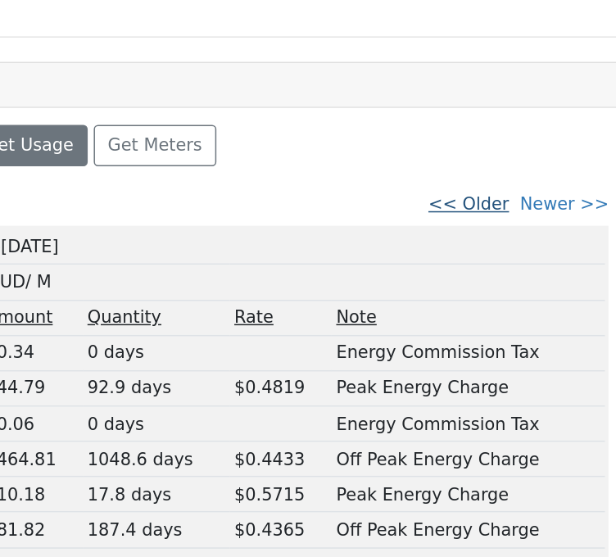
click at [466, 214] on link "<< Older" at bounding box center [445, 220] width 54 height 13
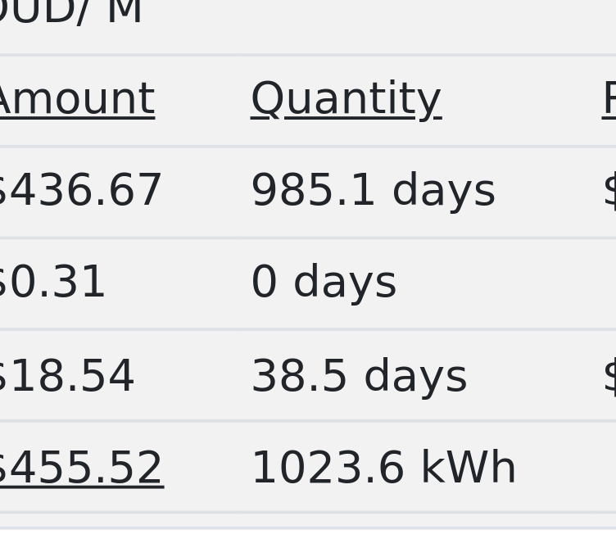
scroll to position [823, 28]
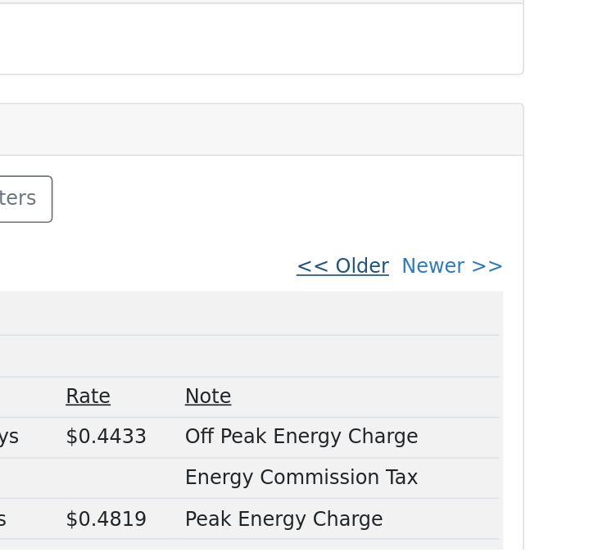
click at [483, 384] on link "<< Older" at bounding box center [456, 390] width 54 height 13
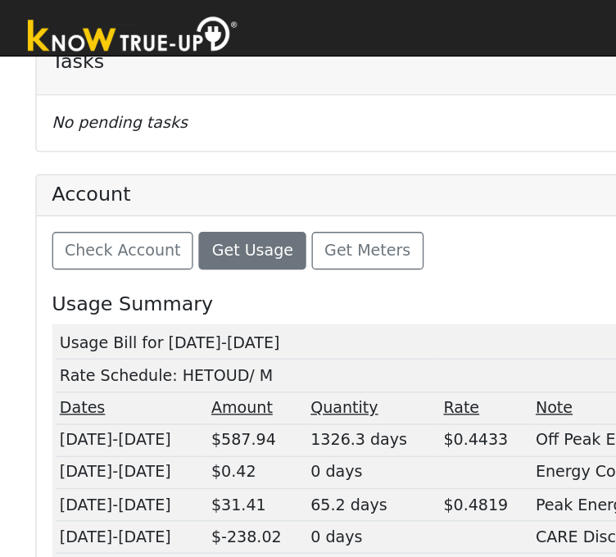
scroll to position [895, 0]
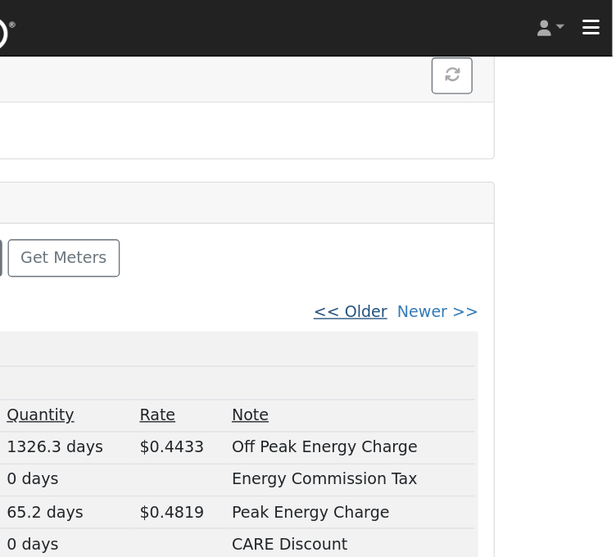
click at [449, 224] on link "<< Older" at bounding box center [423, 230] width 54 height 13
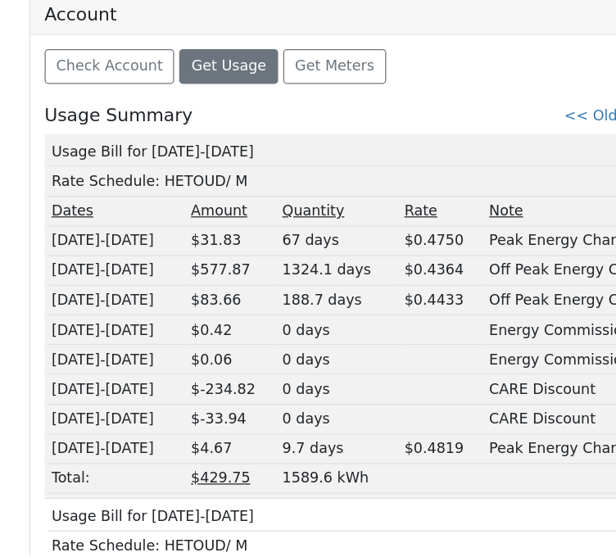
scroll to position [921, 2]
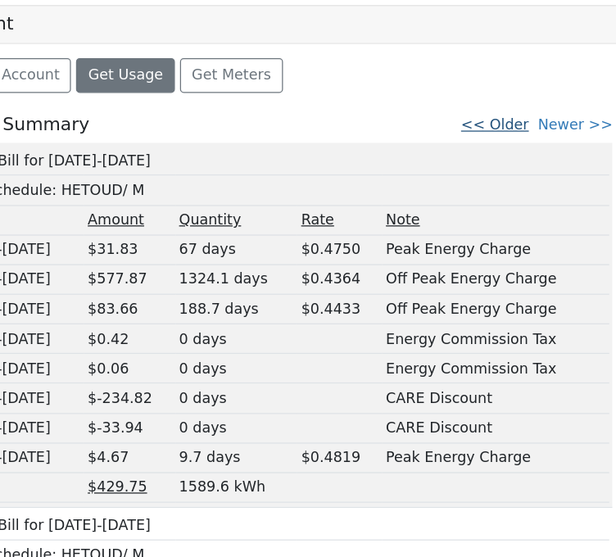
click at [507, 198] on link "<< Older" at bounding box center [481, 204] width 54 height 13
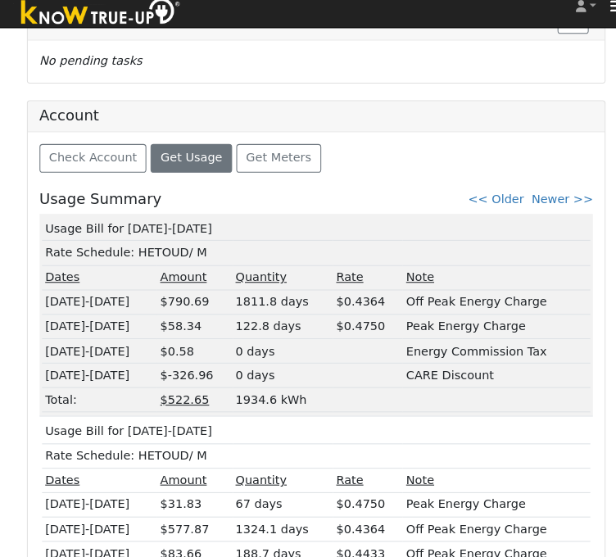
scroll to position [917, 0]
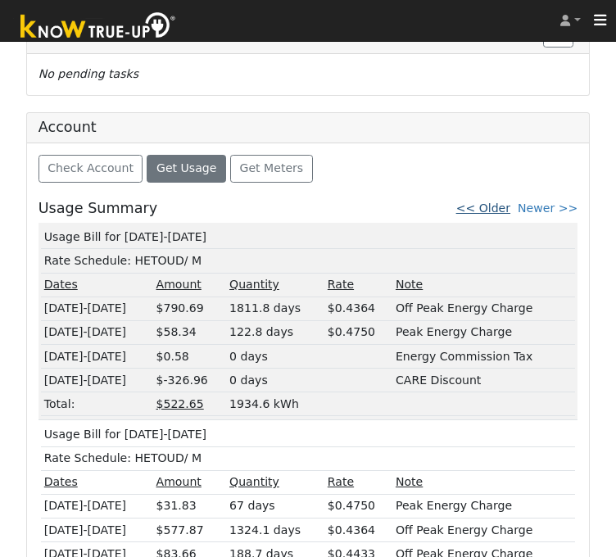
click at [502, 202] on link "<< Older" at bounding box center [484, 208] width 54 height 13
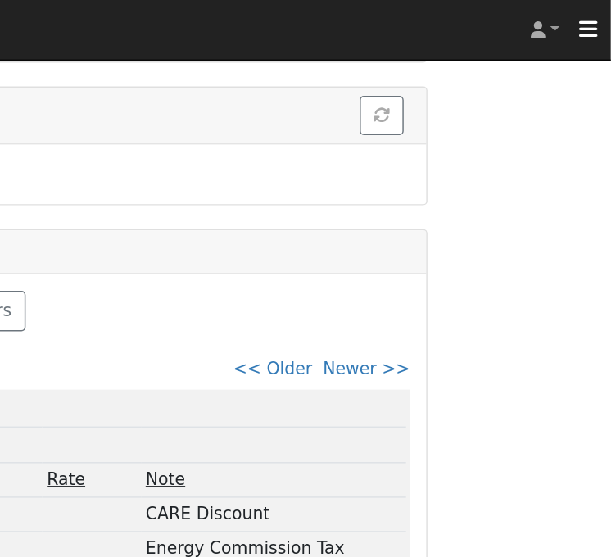
scroll to position [871, 102]
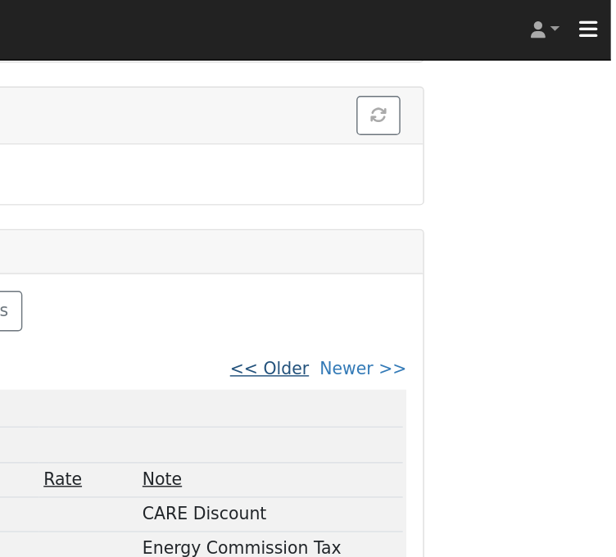
click at [408, 248] on link "<< Older" at bounding box center [381, 254] width 54 height 13
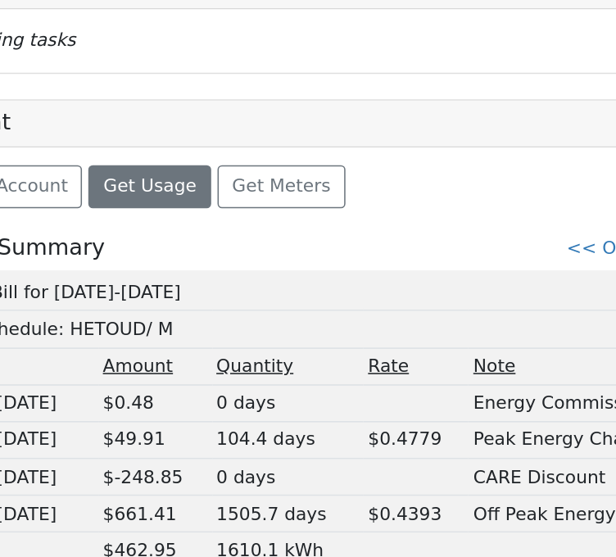
scroll to position [868, 0]
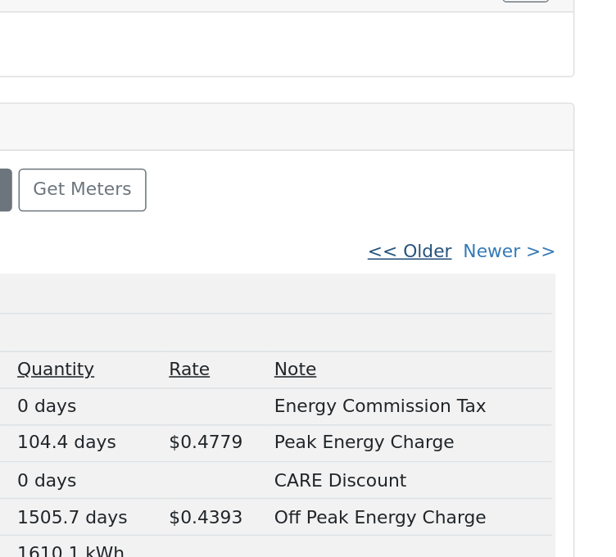
click at [500, 251] on link "<< Older" at bounding box center [484, 257] width 54 height 13
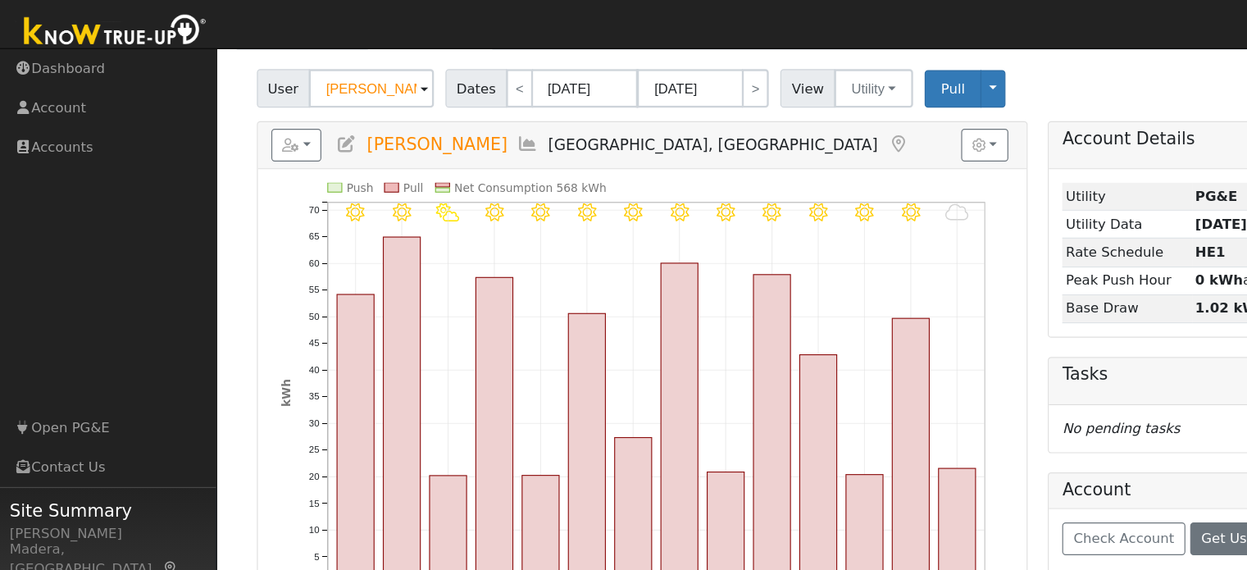
scroll to position [0, 0]
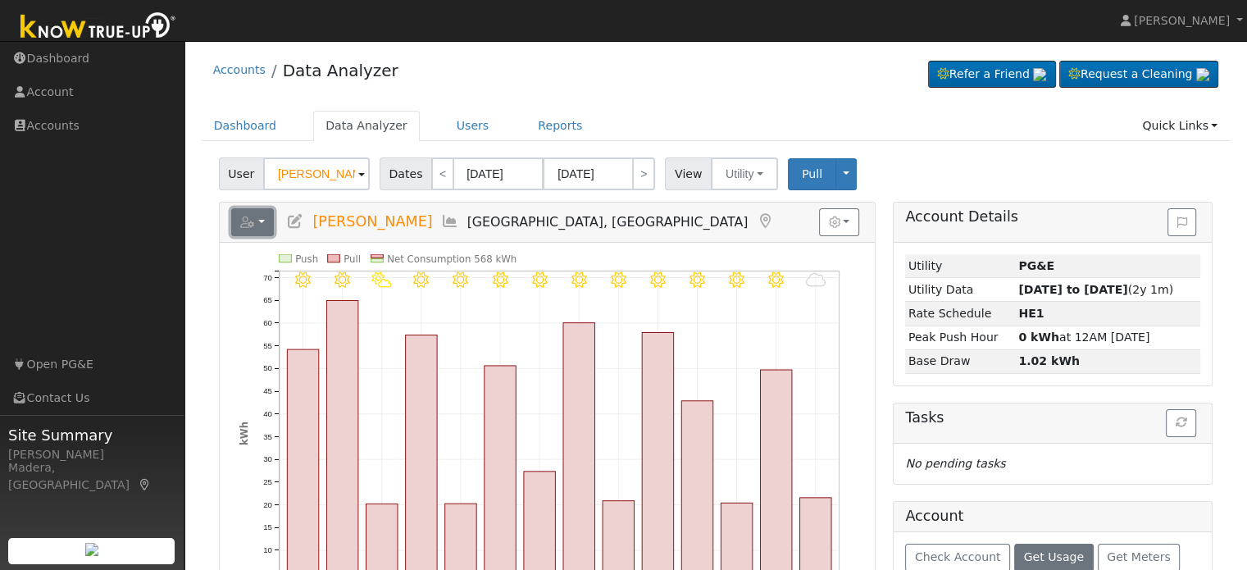
click at [246, 222] on icon "button" at bounding box center [247, 221] width 15 height 11
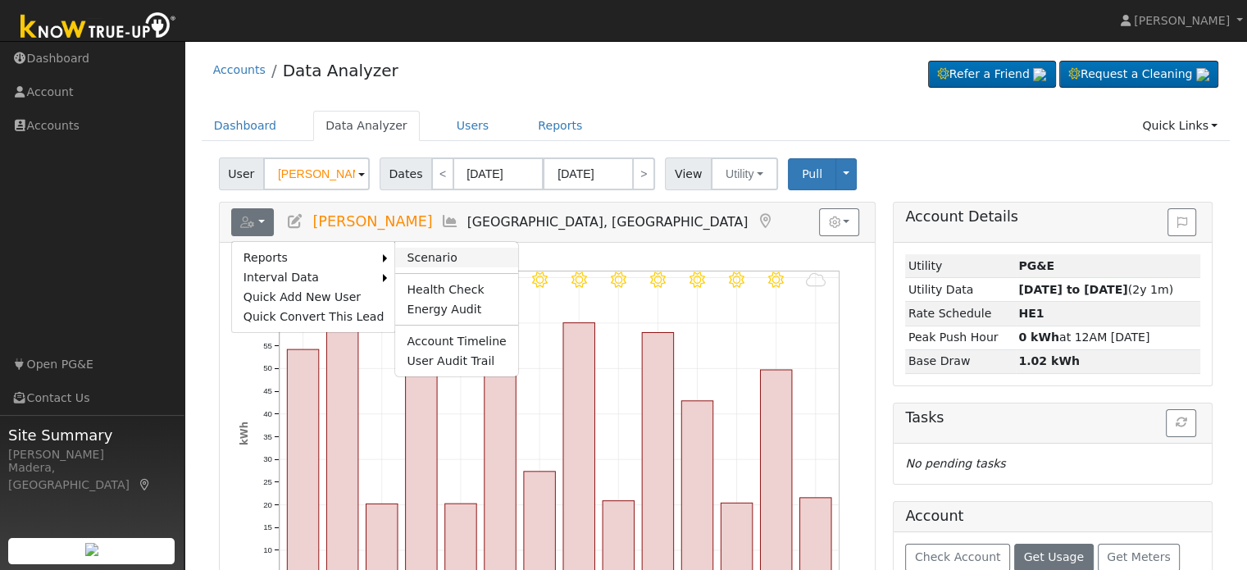
click at [420, 252] on link "Scenario" at bounding box center [456, 258] width 122 height 20
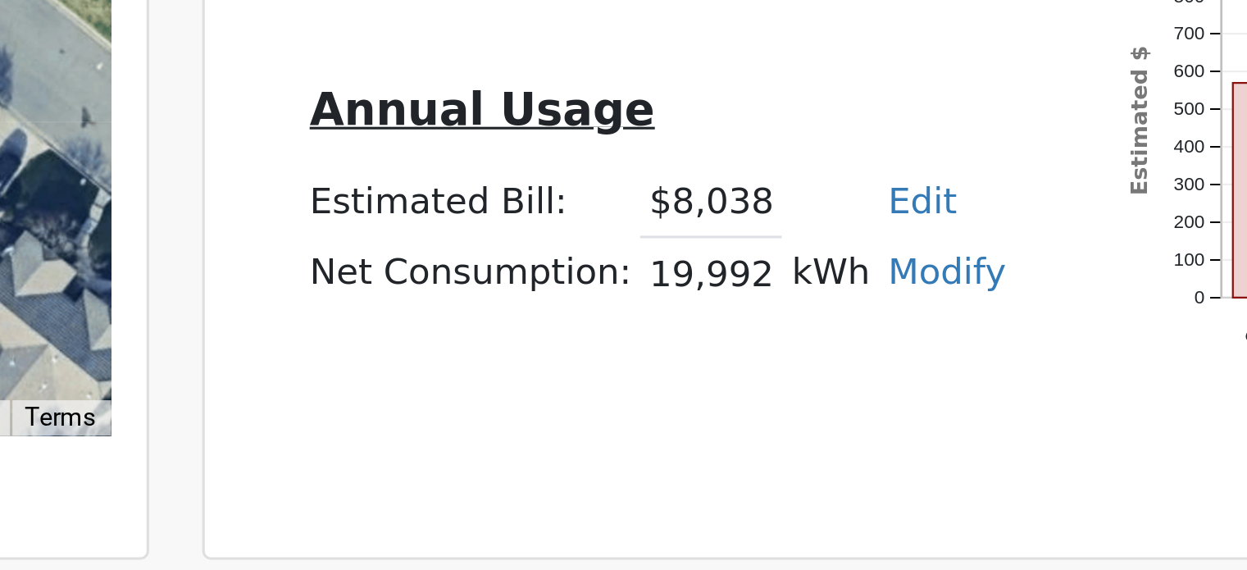
scroll to position [189, 0]
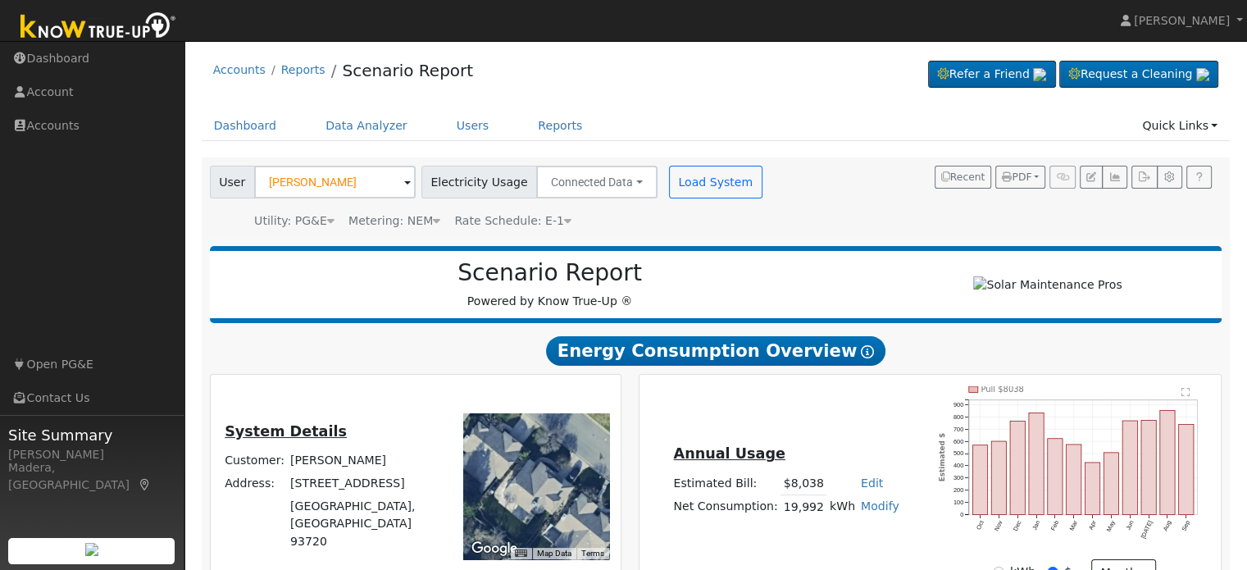
scroll to position [235, 0]
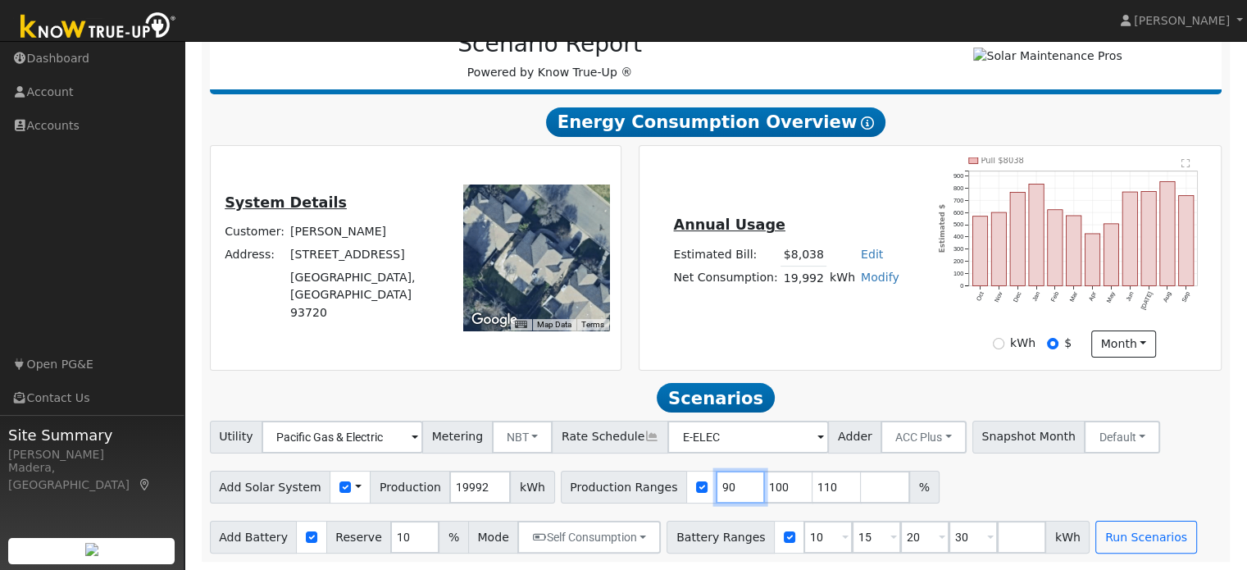
click at [716, 489] on input "90" at bounding box center [740, 487] width 49 height 33
type input "100"
type input "110"
type input "1"
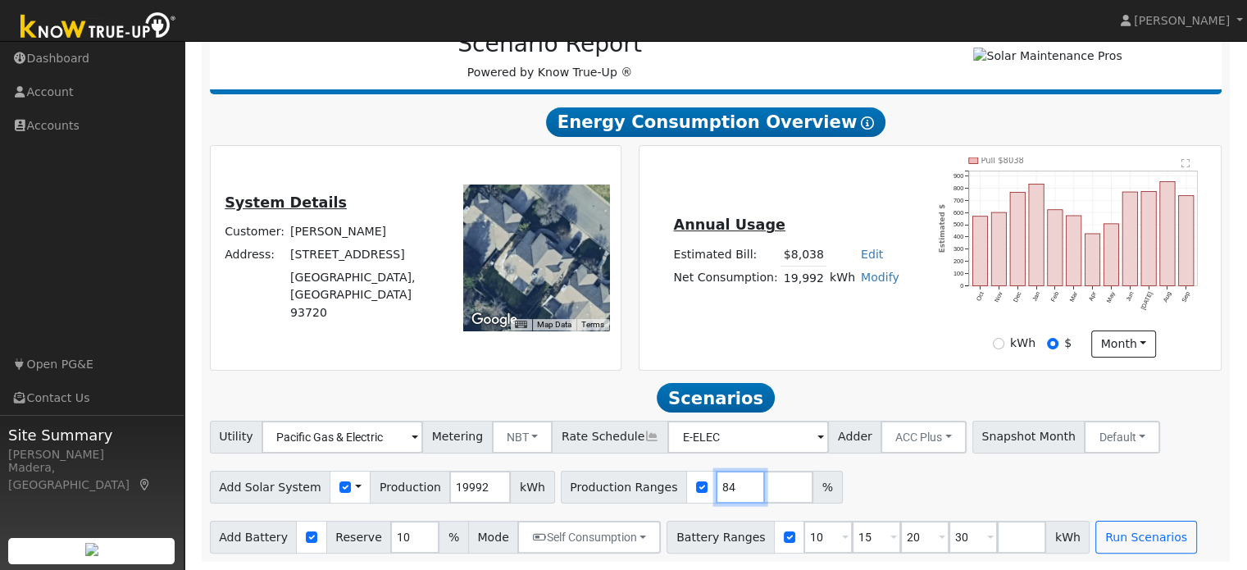
type input "84"
click at [803, 544] on input "10" at bounding box center [827, 537] width 49 height 33
type input "15"
type input "20"
type input "30"
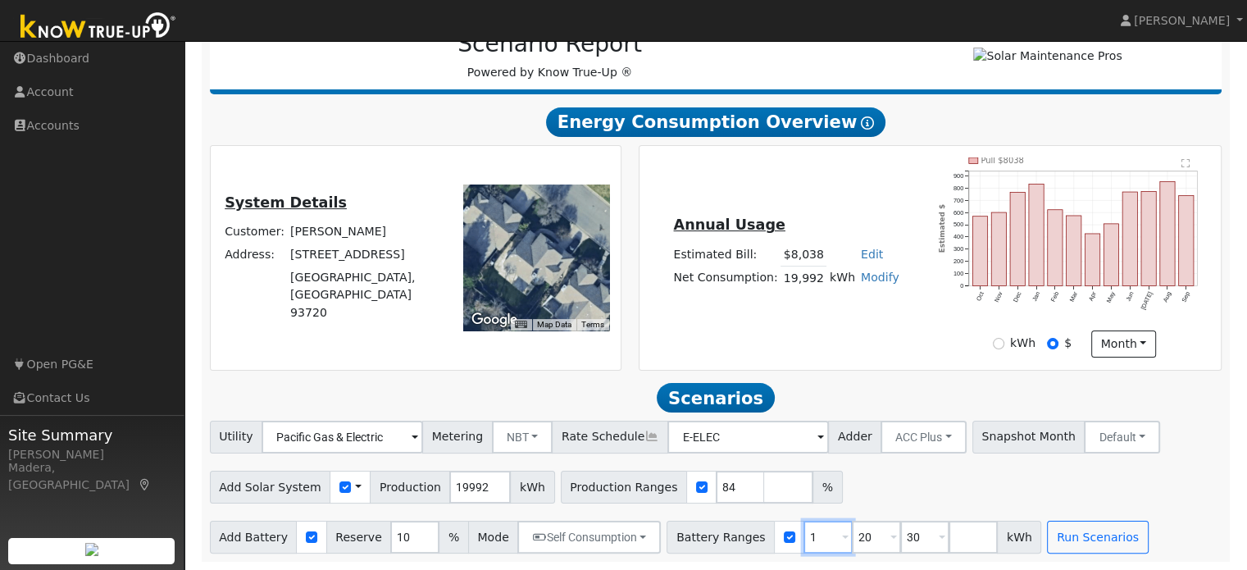
type input "20"
type input "30"
type input "3"
type input "27"
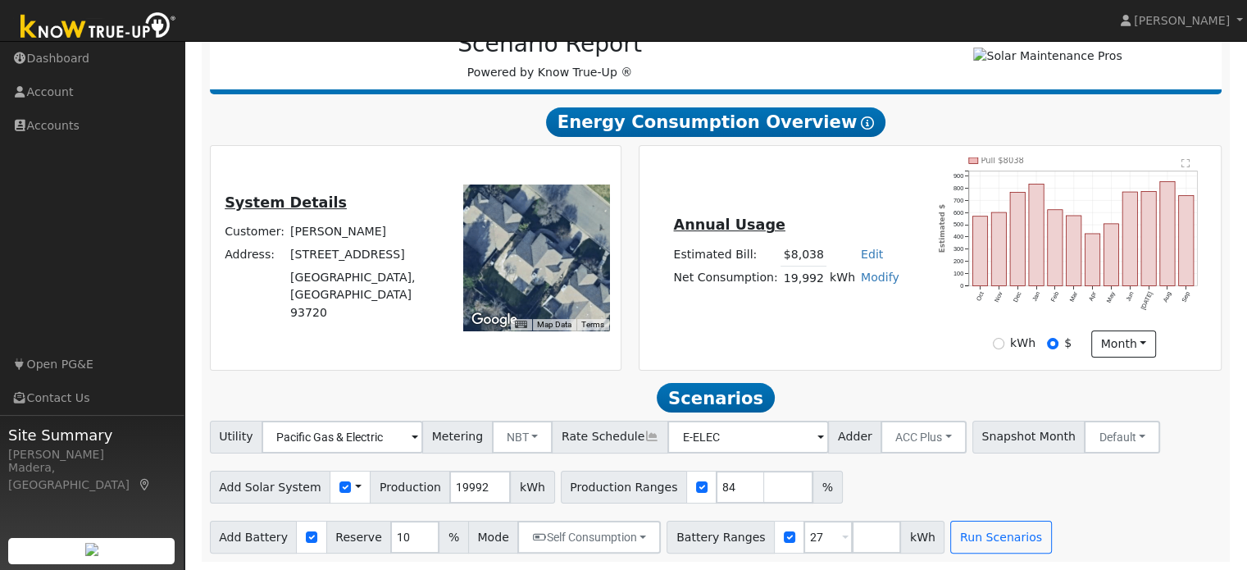
click at [932, 491] on div "Add Solar System Use CSV Data Production 19992 kWh Production Ranges 84 %" at bounding box center [716, 484] width 1018 height 39
click at [898, 429] on button "ACC Plus" at bounding box center [923, 437] width 86 height 33
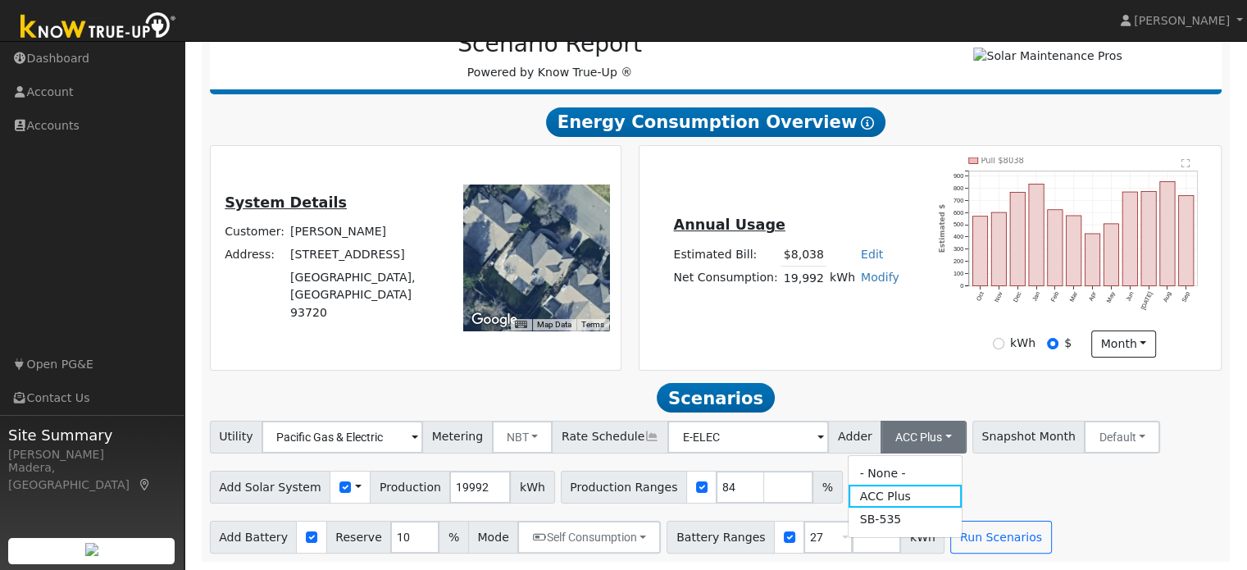
click at [898, 378] on div "Scenario Report Powered by Know True-Up ® Energy Consumption Overview Show Help…" at bounding box center [716, 285] width 1029 height 553
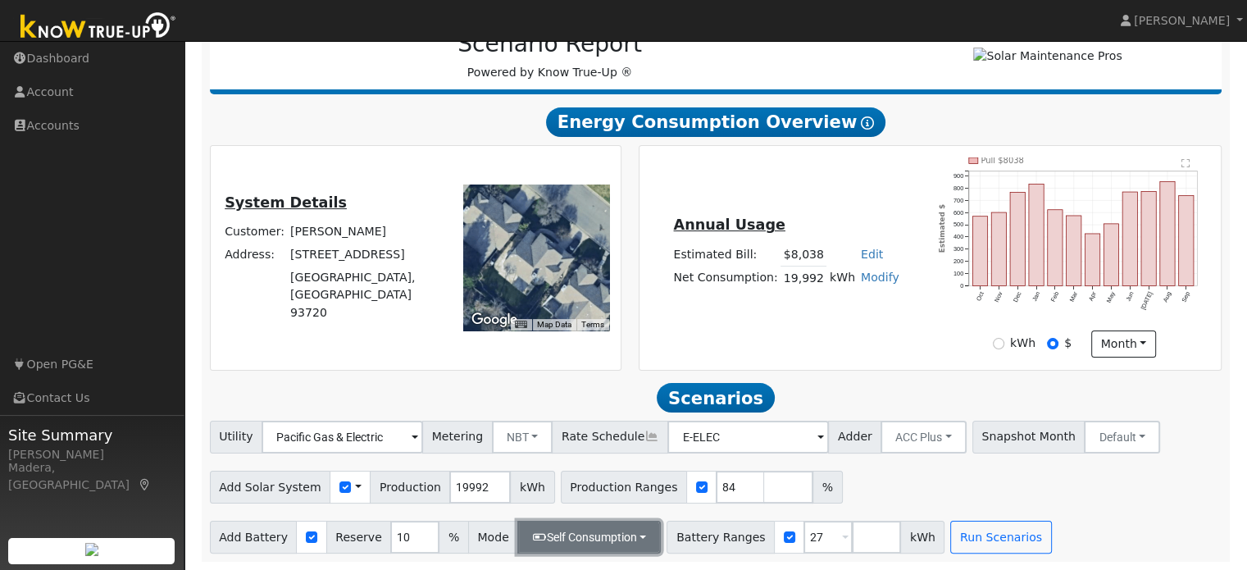
click at [600, 540] on button "Self Consumption" at bounding box center [588, 537] width 143 height 33
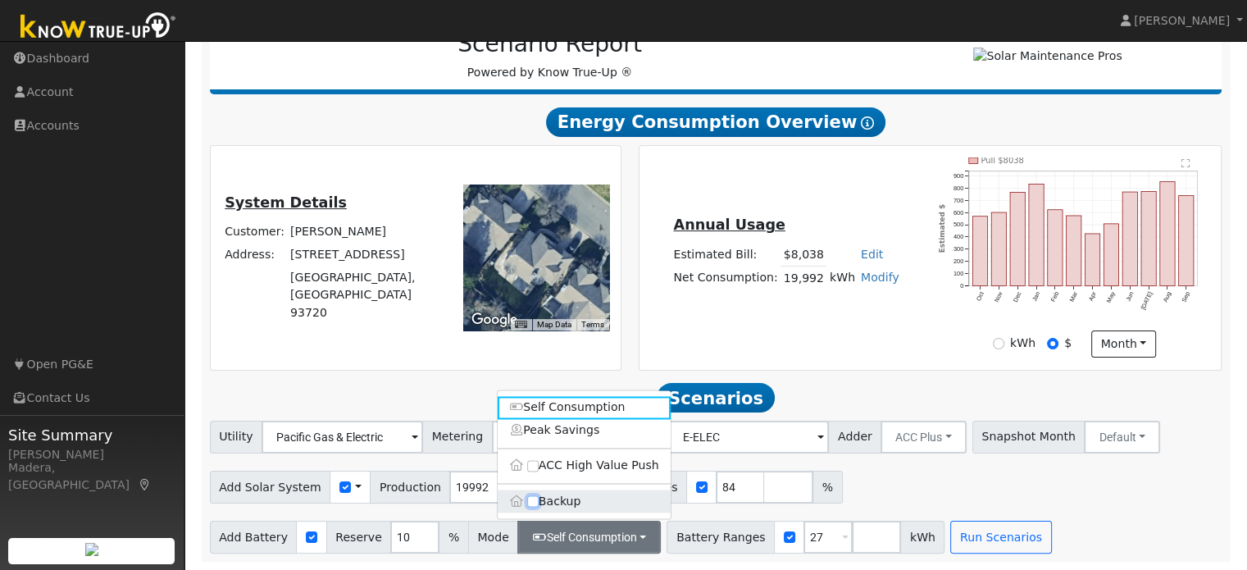
click at [532, 499] on input "Backup" at bounding box center [532, 500] width 11 height 11
checkbox input "true"
type input "20"
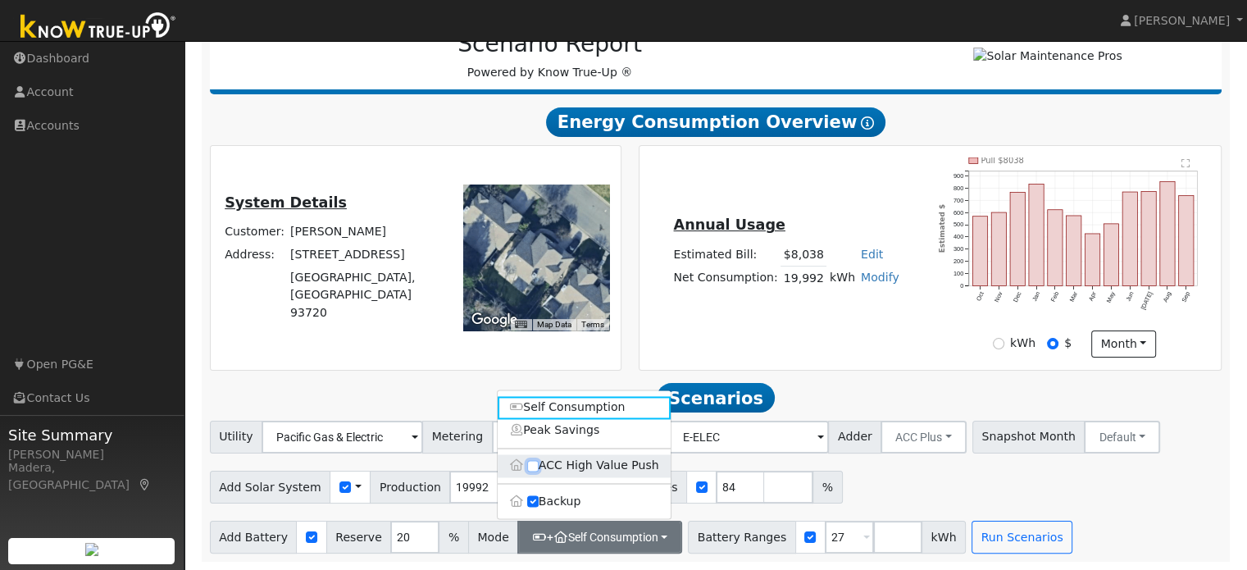
click at [534, 464] on input "ACC High Value Push" at bounding box center [532, 465] width 11 height 11
checkbox input "true"
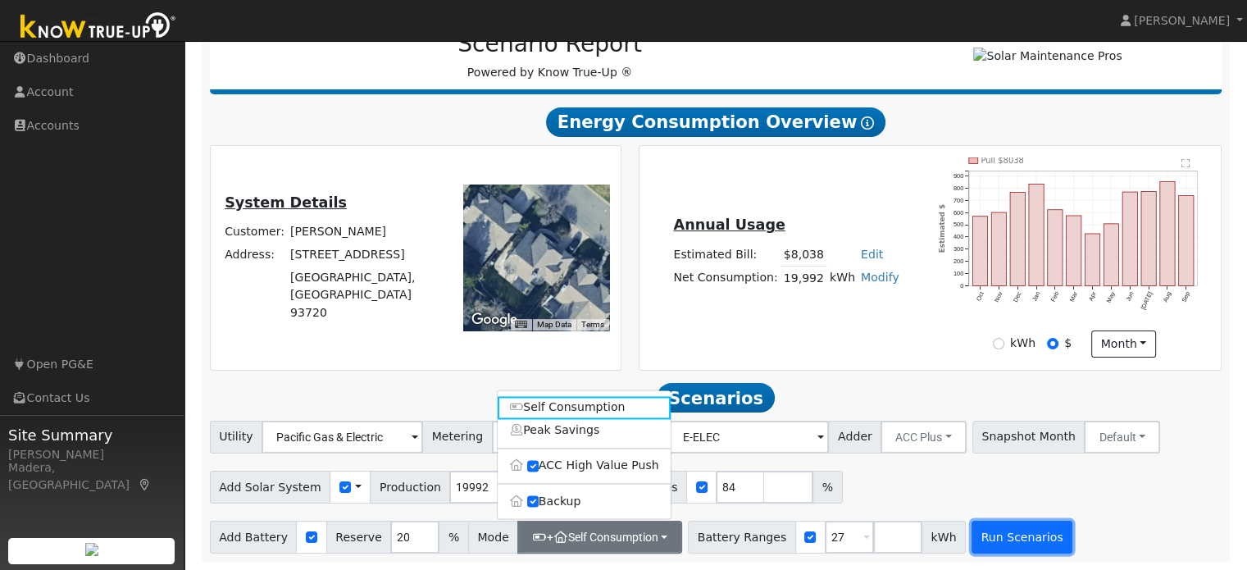
click at [976, 540] on button "Run Scenarios" at bounding box center [1021, 537] width 101 height 33
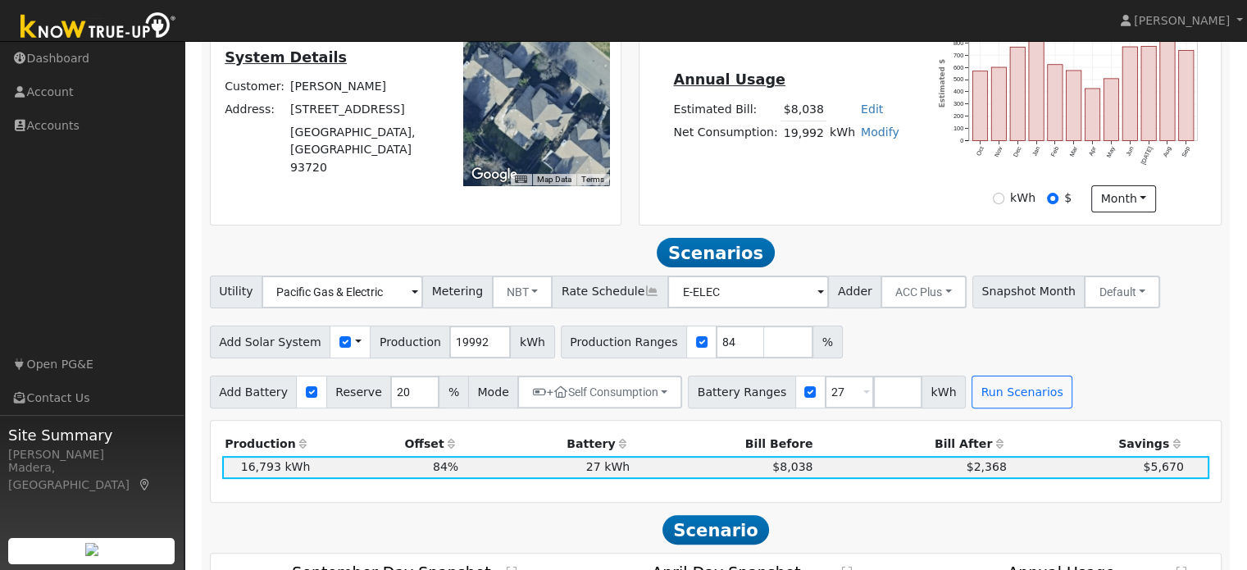
scroll to position [374, 0]
click at [873, 404] on input "number" at bounding box center [897, 391] width 49 height 33
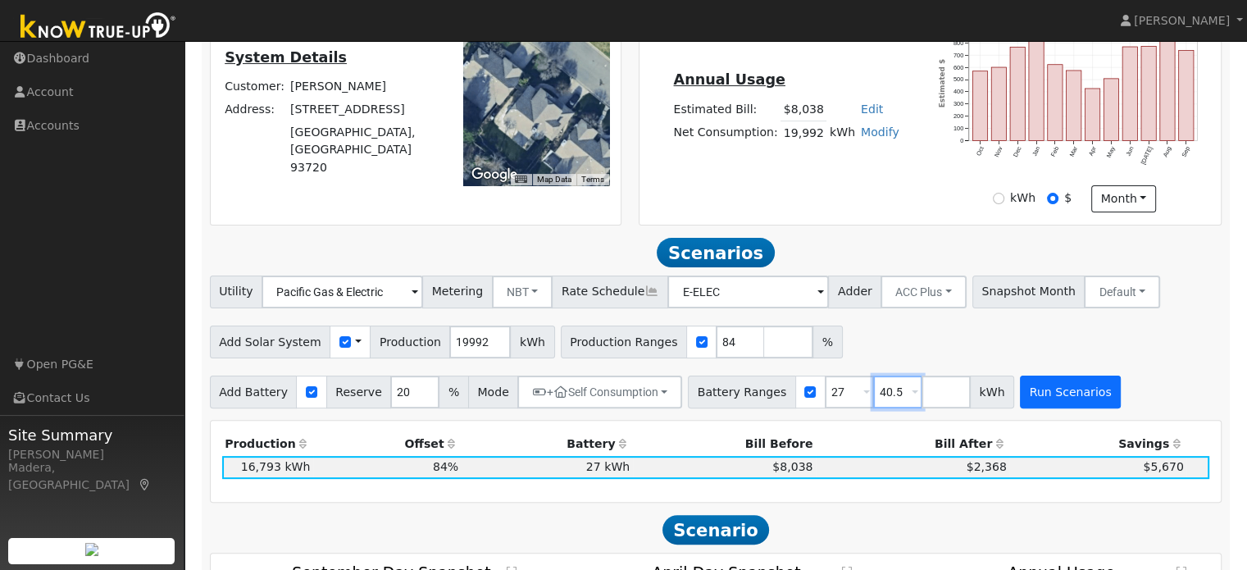
type input "40.5"
click at [1039, 393] on button "Run Scenarios" at bounding box center [1070, 391] width 101 height 33
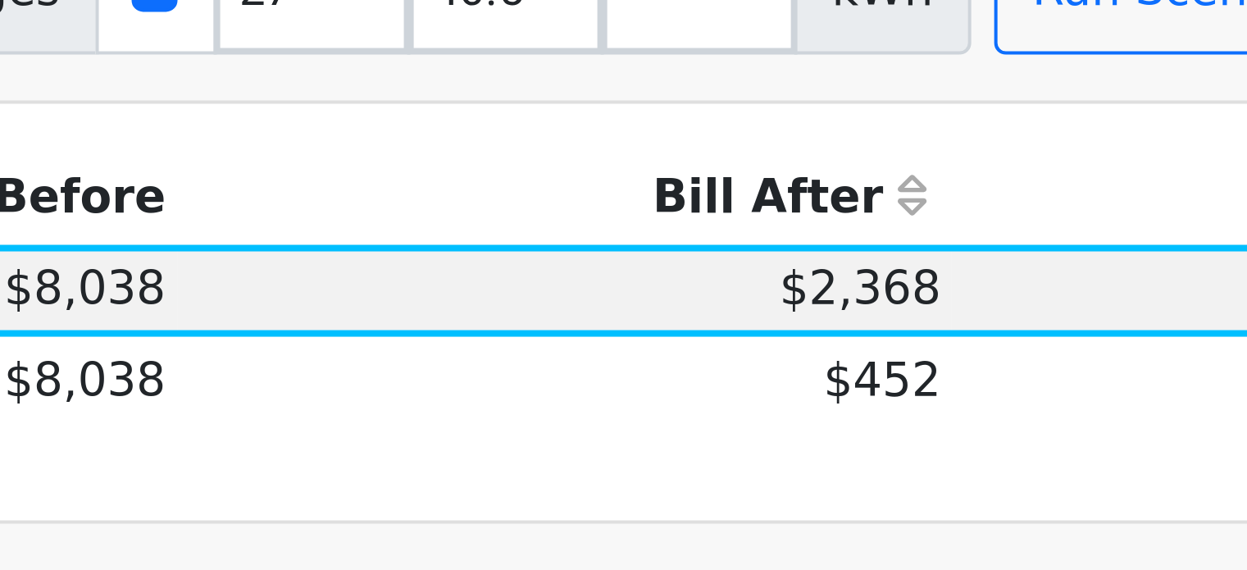
scroll to position [494, 0]
